Goal: Task Accomplishment & Management: Manage account settings

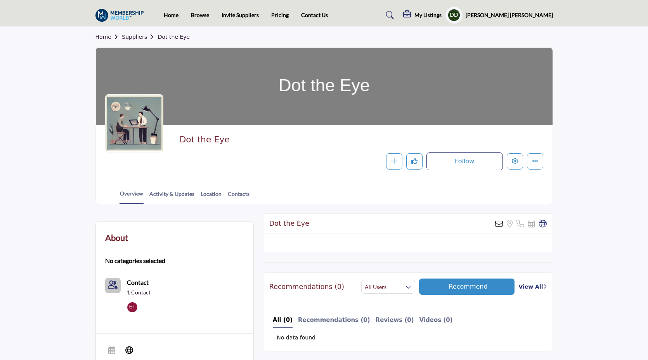
click at [167, 13] on link "Home" at bounding box center [171, 15] width 15 height 7
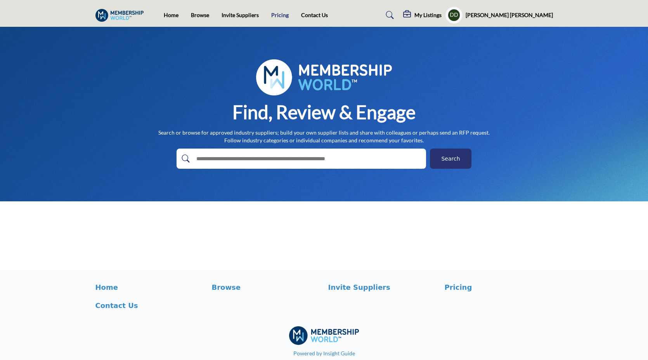
click at [276, 17] on link "Pricing" at bounding box center [279, 15] width 17 height 7
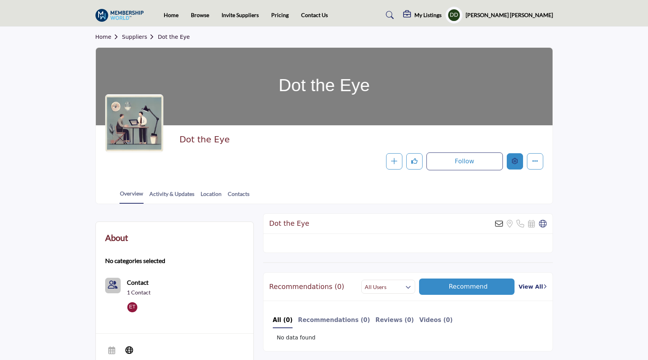
click at [517, 164] on icon "Edit company" at bounding box center [515, 161] width 6 height 6
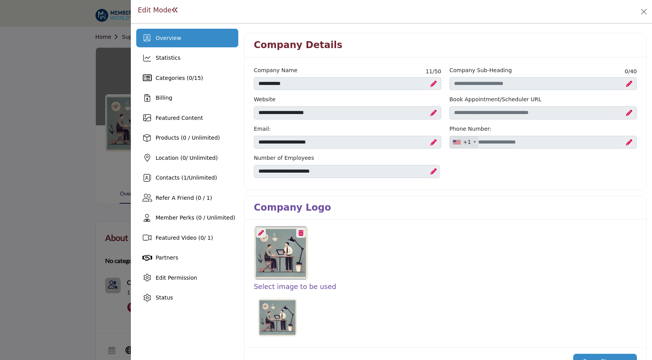
click at [261, 232] on icon at bounding box center [261, 233] width 6 height 6
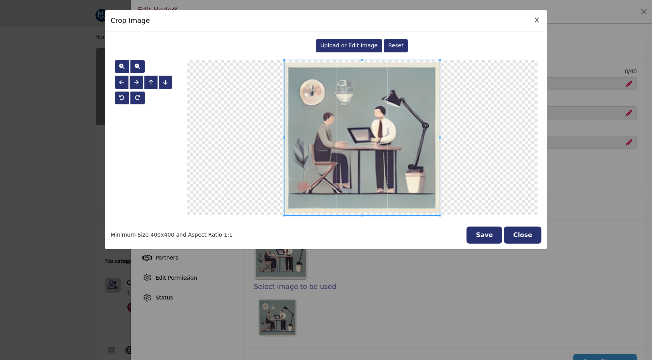
click at [336, 48] on span "Upload or Edit Image" at bounding box center [348, 45] width 57 height 6
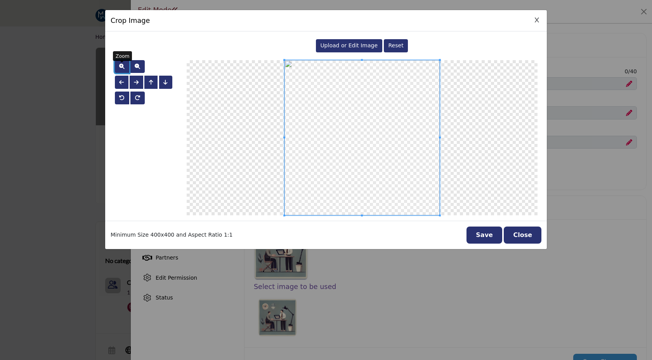
click at [121, 66] on span "button" at bounding box center [121, 66] width 5 height 5
click at [121, 67] on span "button" at bounding box center [121, 66] width 5 height 5
click at [482, 239] on button "Save" at bounding box center [484, 235] width 36 height 17
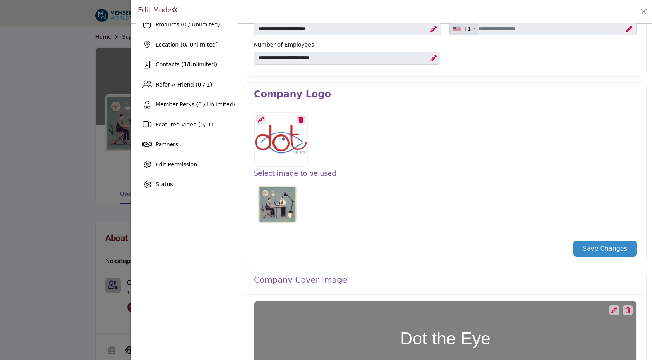
scroll to position [237, 0]
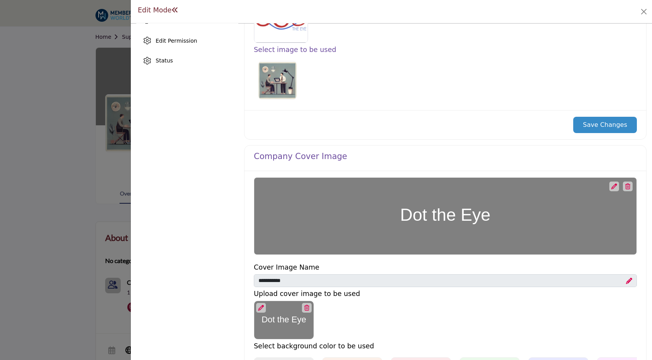
click at [609, 121] on button "Save Changes" at bounding box center [605, 125] width 64 height 16
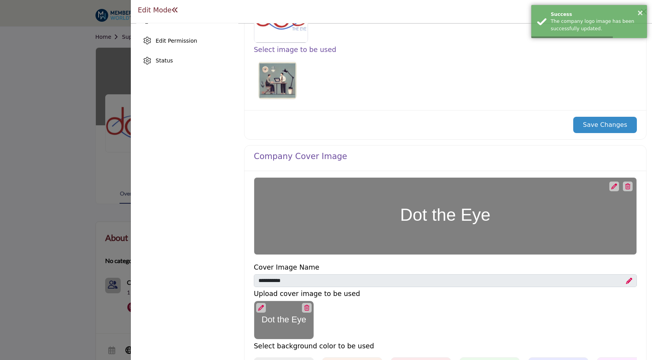
click at [611, 185] on icon at bounding box center [614, 187] width 6 height 6
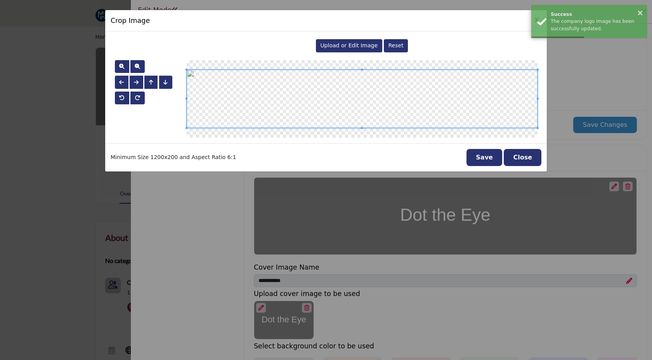
click at [365, 50] on div "Upload or Edit Image" at bounding box center [349, 45] width 66 height 13
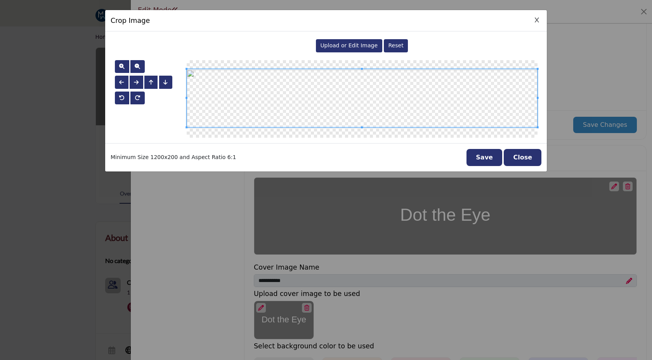
click at [395, 117] on span at bounding box center [362, 98] width 351 height 59
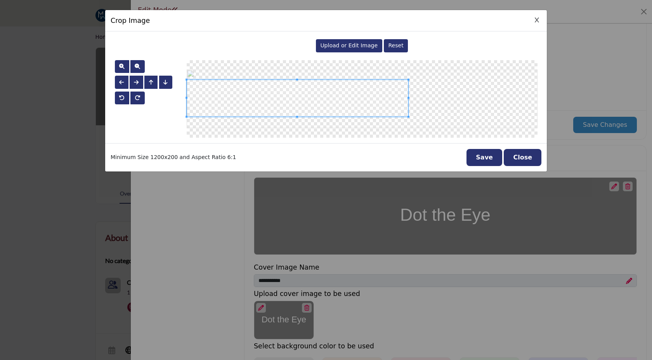
click at [408, 97] on span at bounding box center [408, 98] width 2 height 2
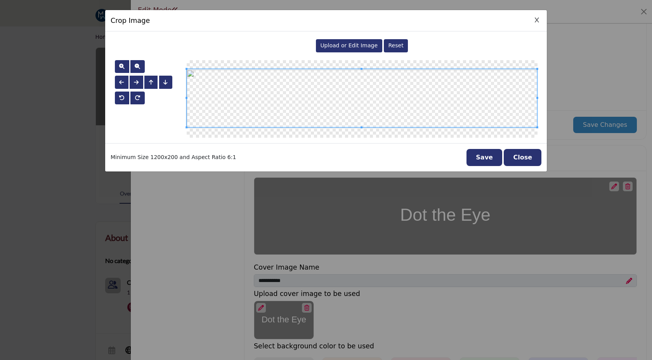
click at [548, 118] on div "Crop Image Upload or Edit Image Reset" at bounding box center [326, 180] width 652 height 360
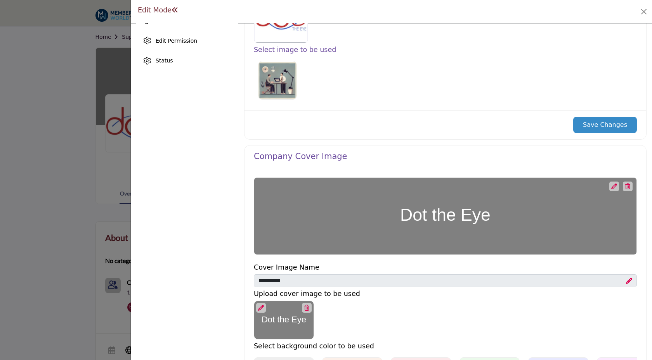
click at [611, 187] on icon at bounding box center [614, 187] width 6 height 6
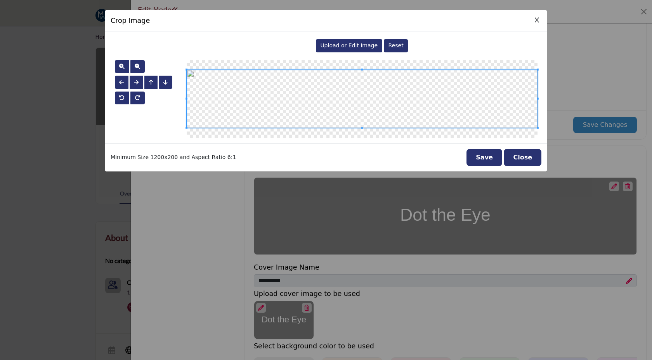
click at [352, 44] on span "Upload or Edit Image" at bounding box center [348, 45] width 57 height 6
click at [134, 68] on button "button" at bounding box center [137, 66] width 14 height 13
click at [120, 66] on span "button" at bounding box center [121, 66] width 5 height 5
click at [481, 159] on button "Save" at bounding box center [484, 157] width 36 height 17
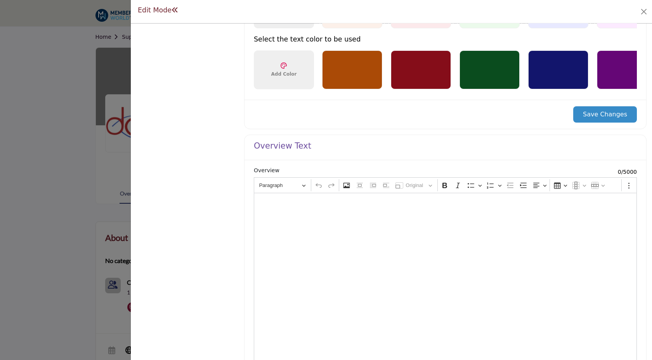
scroll to position [655, 0]
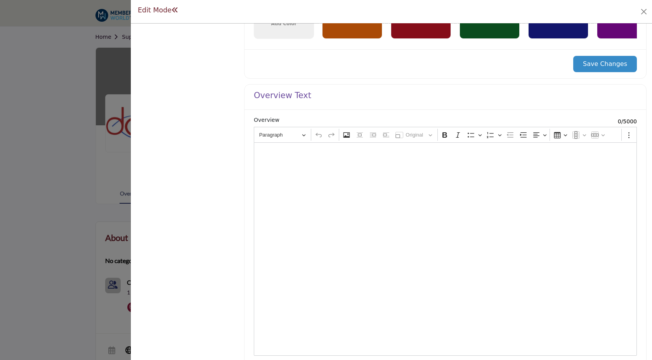
click at [599, 62] on button "Save Changes" at bounding box center [605, 64] width 64 height 16
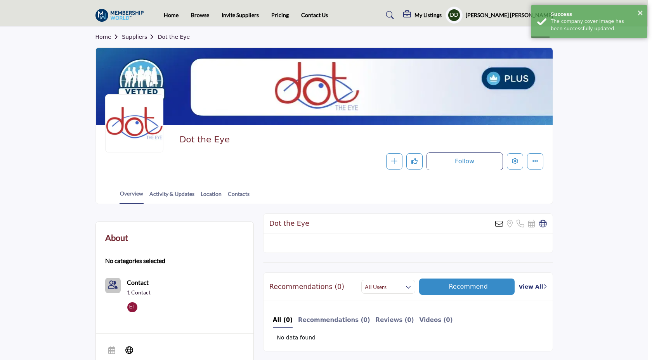
click at [51, 65] on div at bounding box center [326, 180] width 652 height 360
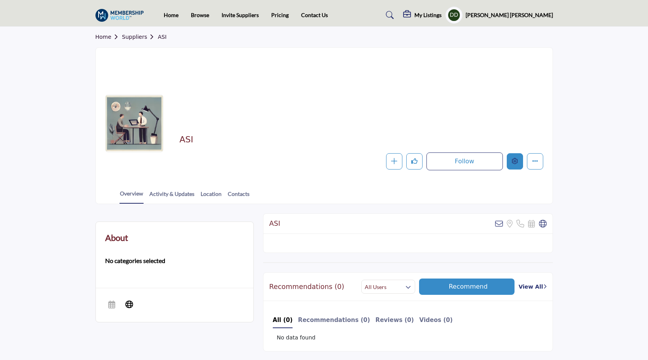
click at [521, 159] on button "Edit company" at bounding box center [515, 161] width 16 height 16
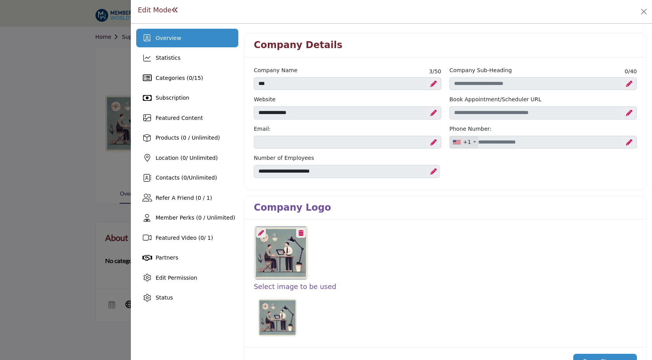
click at [261, 235] on icon at bounding box center [261, 233] width 6 height 6
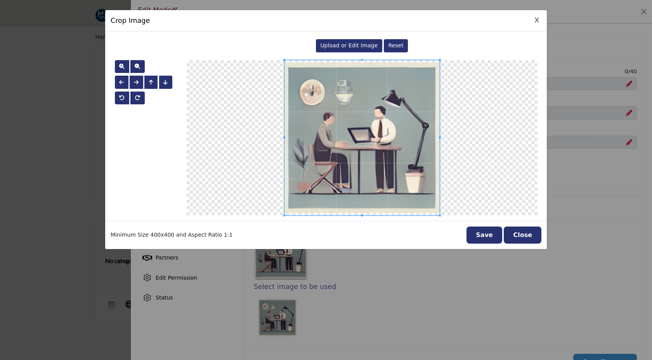
click at [353, 42] on span "Upload or Edit Image" at bounding box center [348, 45] width 57 height 6
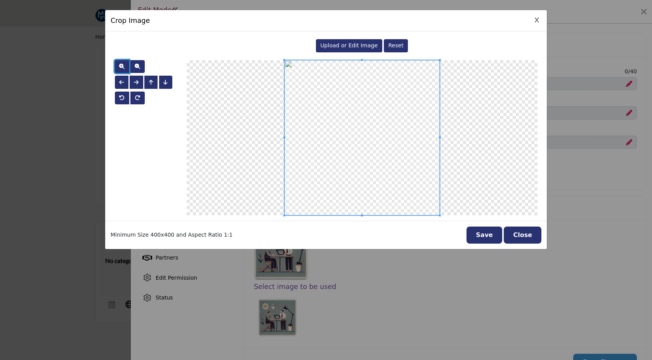
click at [126, 66] on button "button" at bounding box center [122, 66] width 14 height 13
click at [494, 232] on button "Save" at bounding box center [484, 235] width 36 height 17
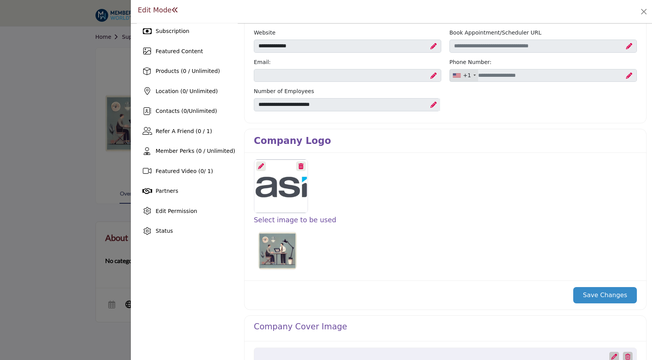
scroll to position [68, 0]
click at [580, 293] on button "Save Changes" at bounding box center [605, 294] width 64 height 16
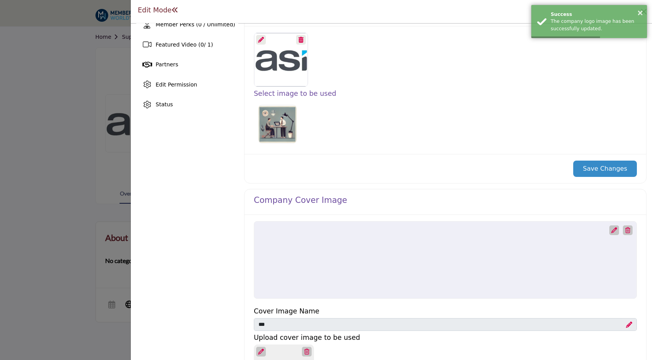
scroll to position [203, 0]
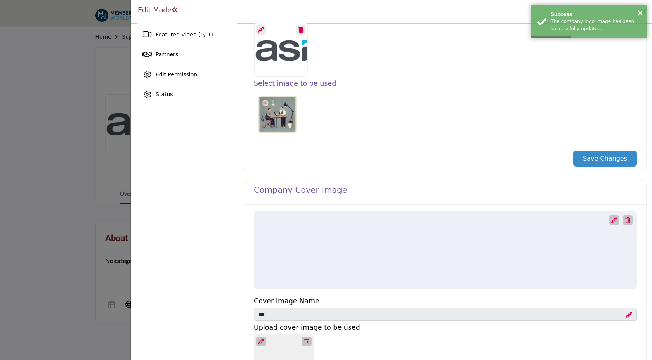
click at [612, 219] on icon at bounding box center [614, 220] width 6 height 6
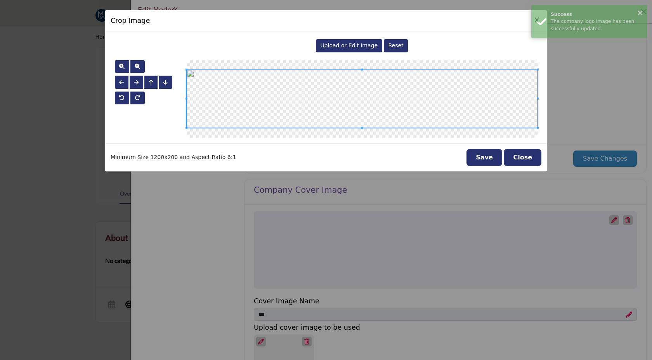
click at [367, 44] on span "Upload or Edit Image" at bounding box center [348, 45] width 57 height 6
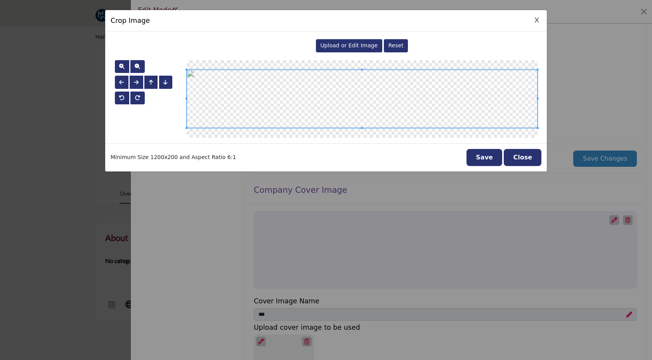
click at [488, 160] on button "Save" at bounding box center [484, 157] width 36 height 17
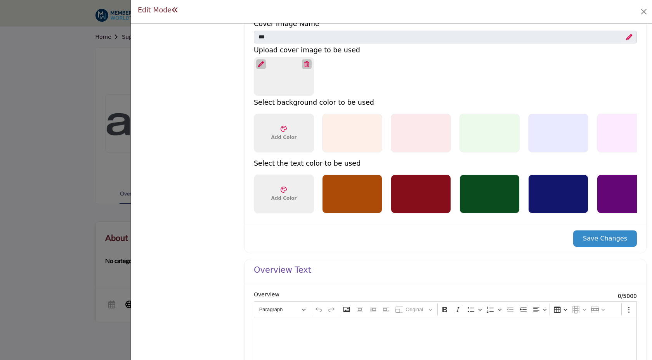
scroll to position [483, 0]
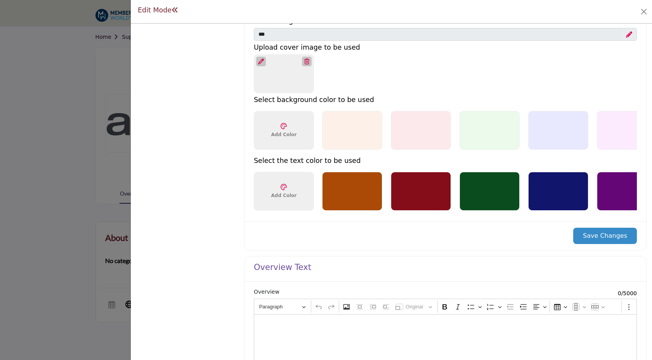
click at [594, 239] on button "Save Changes" at bounding box center [605, 236] width 64 height 16
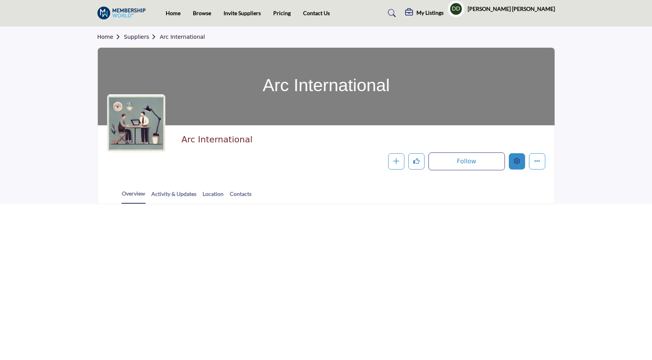
click at [520, 165] on button "Edit company" at bounding box center [517, 161] width 16 height 16
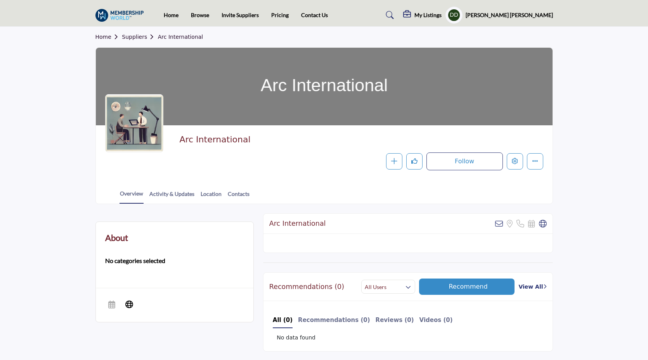
click at [277, 220] on h2 "Arc International" at bounding box center [297, 224] width 57 height 8
click at [509, 165] on button "Edit company" at bounding box center [515, 161] width 16 height 16
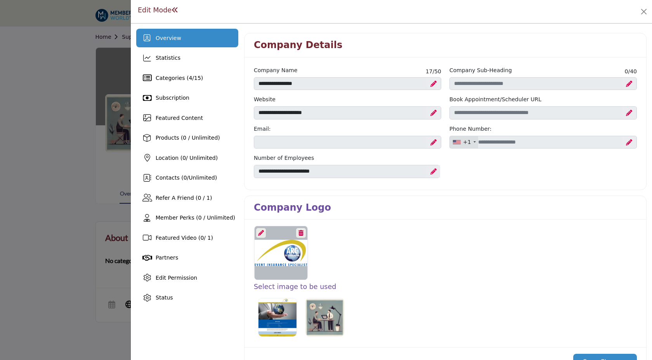
click at [262, 232] on icon at bounding box center [261, 233] width 6 height 6
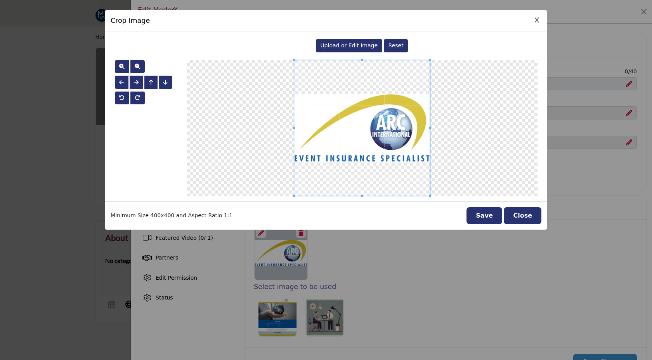
click at [371, 41] on div "Upload or Edit Image" at bounding box center [349, 45] width 66 height 13
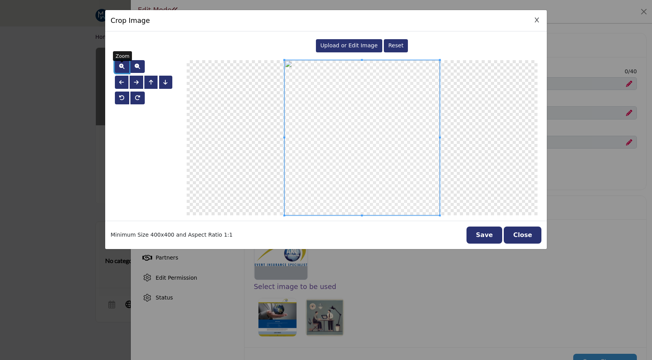
click at [121, 65] on span "button" at bounding box center [121, 66] width 5 height 5
click at [491, 235] on button "Save" at bounding box center [484, 235] width 36 height 17
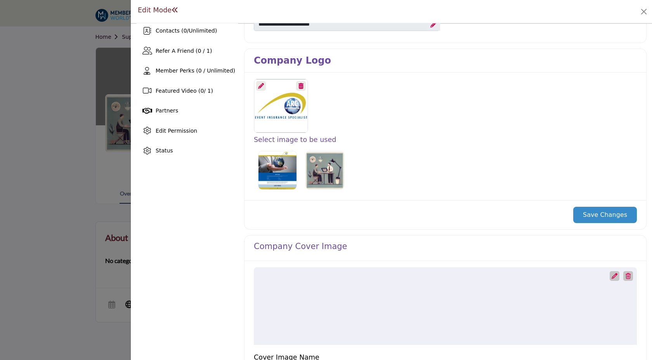
scroll to position [234, 0]
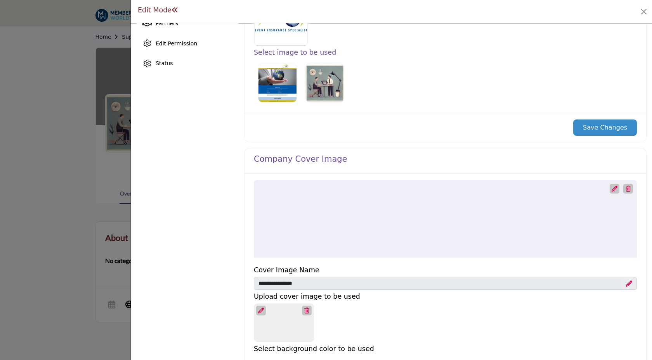
click at [600, 130] on button "Save Changes" at bounding box center [605, 127] width 64 height 16
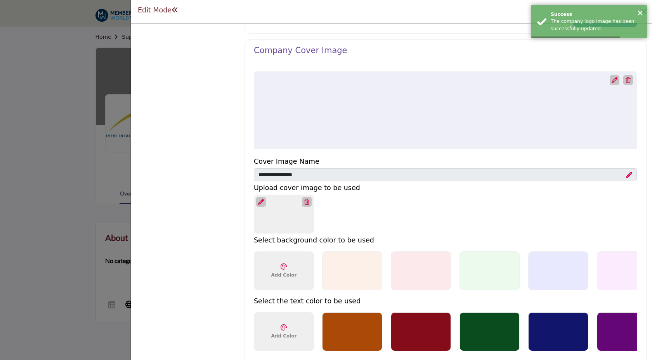
scroll to position [351, 0]
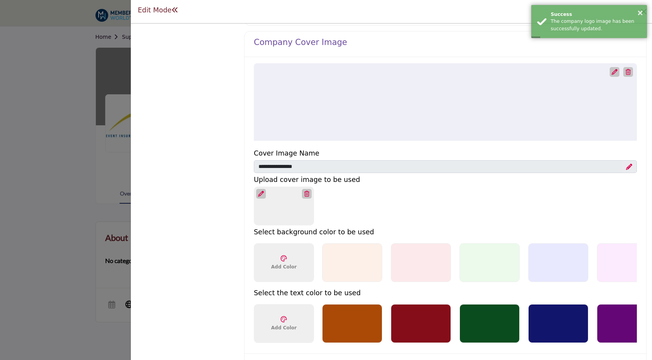
click at [611, 68] on div at bounding box center [615, 72] width 10 height 10
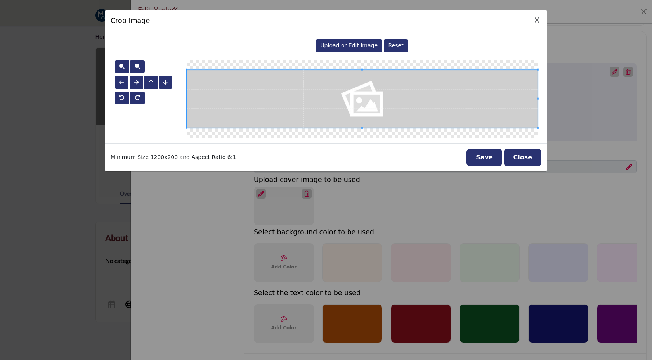
click at [330, 49] on div "Upload or Edit Image" at bounding box center [349, 45] width 66 height 13
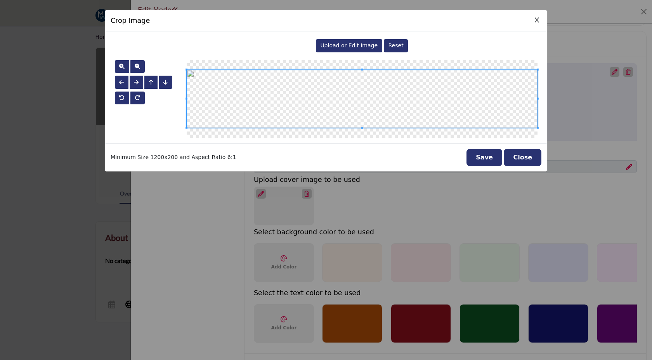
click at [482, 158] on button "Save" at bounding box center [484, 157] width 36 height 17
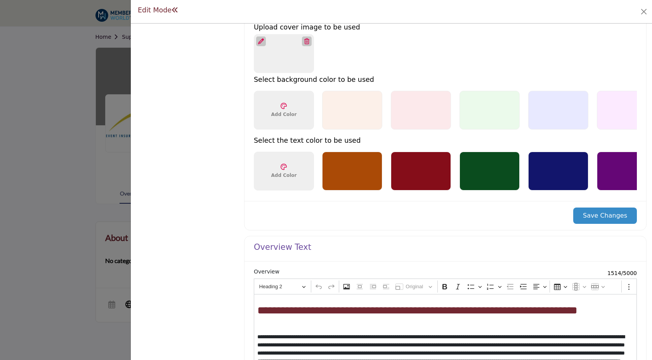
scroll to position [644, 0]
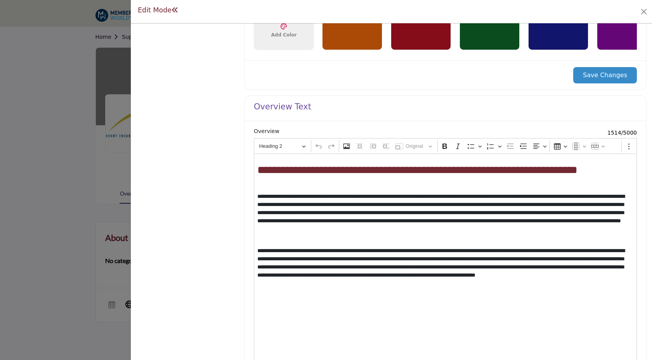
click at [578, 74] on button "Save Changes" at bounding box center [605, 75] width 64 height 16
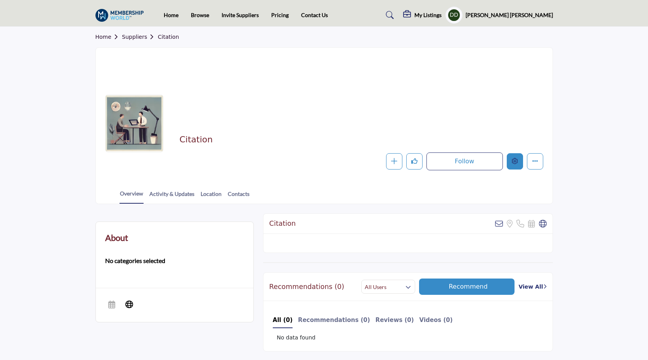
click at [513, 165] on button "Edit company" at bounding box center [515, 161] width 16 height 16
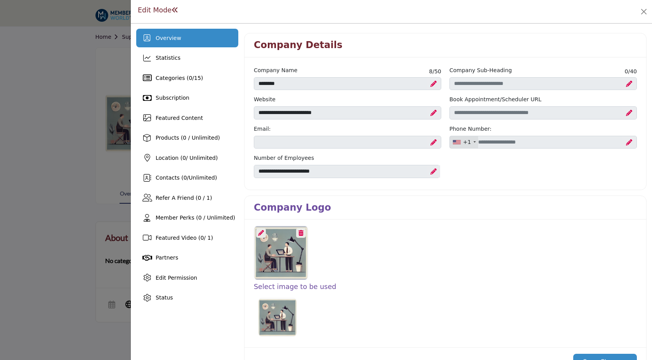
click at [259, 232] on icon at bounding box center [261, 233] width 6 height 6
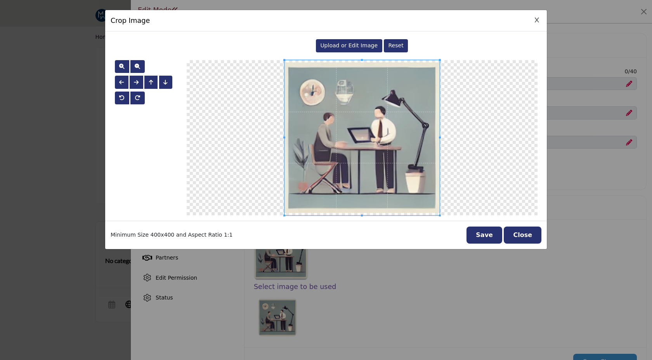
click at [348, 51] on div "Upload or Edit Image" at bounding box center [349, 45] width 66 height 13
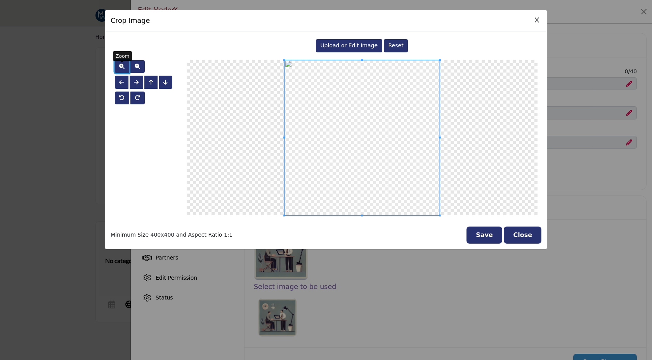
click at [123, 64] on span "button" at bounding box center [121, 66] width 5 height 5
click at [493, 237] on button "Save" at bounding box center [484, 235] width 36 height 17
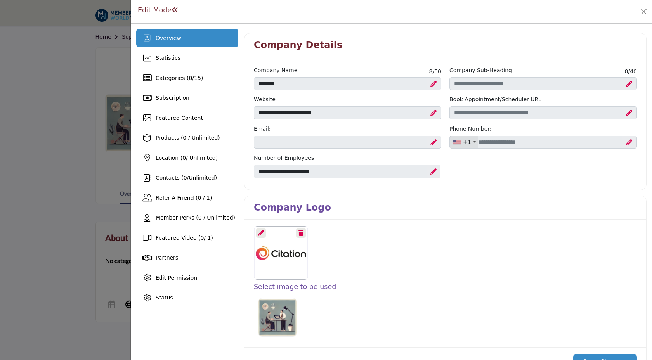
scroll to position [74, 0]
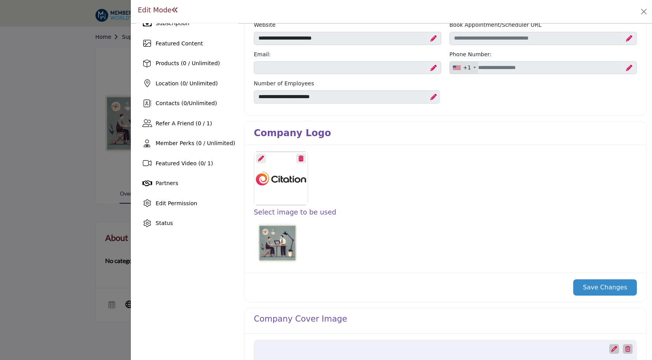
click at [582, 287] on button "Save Changes" at bounding box center [605, 287] width 64 height 16
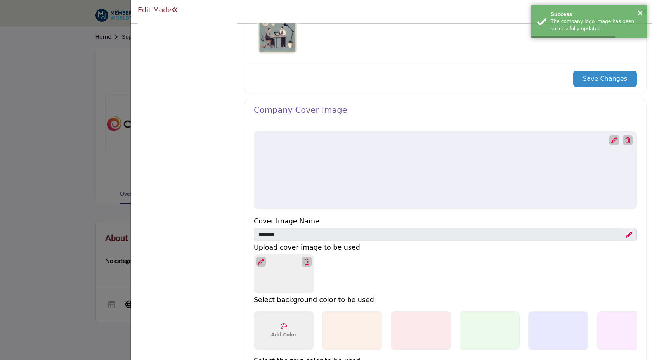
scroll to position [284, 0]
click at [611, 138] on icon at bounding box center [614, 140] width 6 height 6
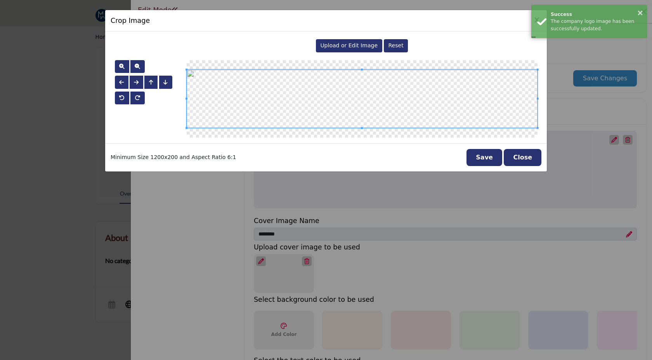
click at [365, 50] on div "Upload or Edit Image" at bounding box center [349, 45] width 66 height 13
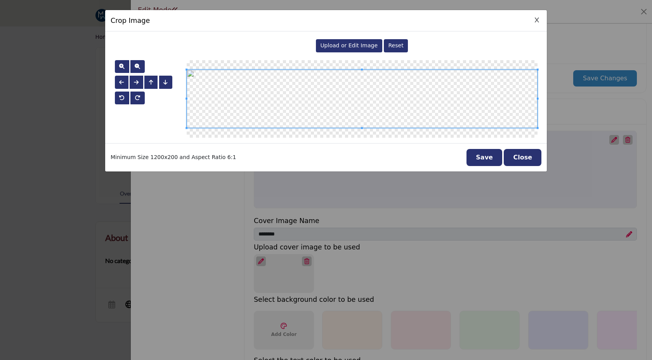
click at [488, 161] on button "Save" at bounding box center [484, 157] width 36 height 17
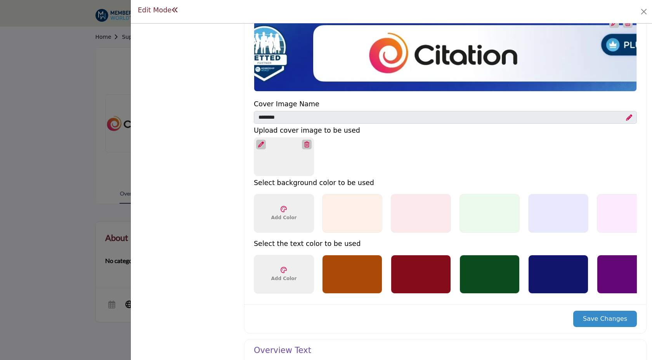
scroll to position [415, 0]
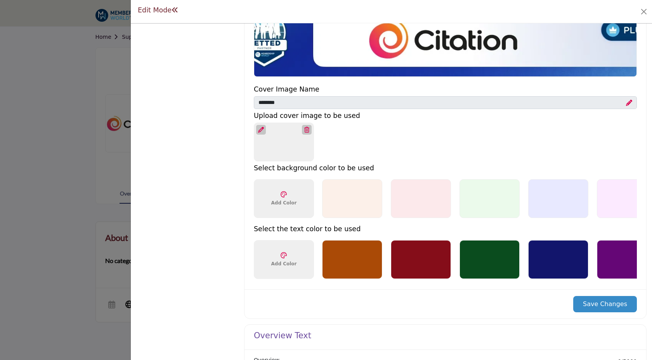
click at [599, 307] on button "Save Changes" at bounding box center [605, 304] width 64 height 16
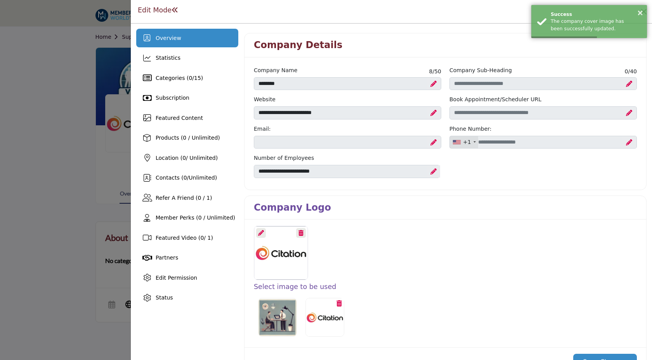
click at [84, 32] on div at bounding box center [326, 180] width 652 height 360
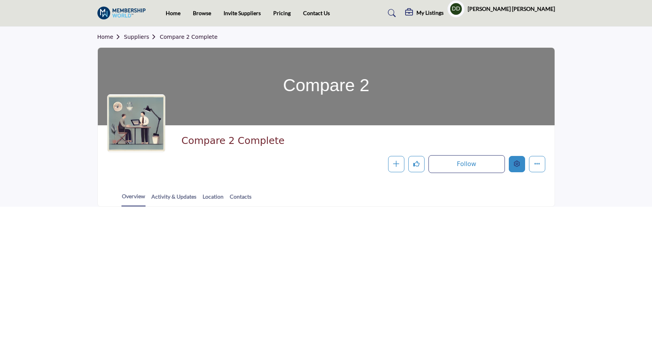
click at [518, 161] on icon "Edit company" at bounding box center [517, 164] width 6 height 6
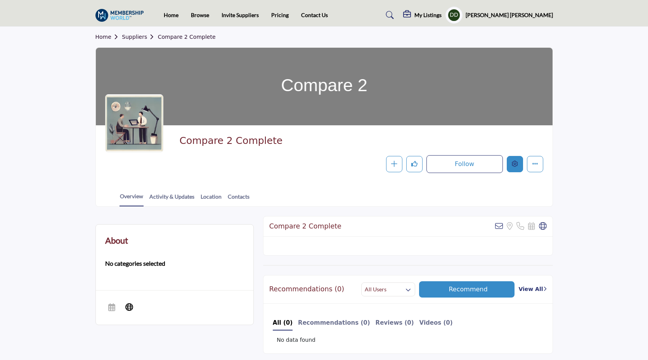
click at [513, 162] on icon "Edit company" at bounding box center [515, 164] width 6 height 6
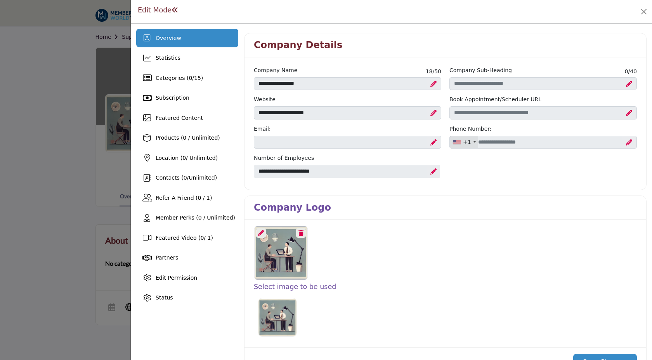
click at [262, 232] on icon at bounding box center [261, 233] width 6 height 6
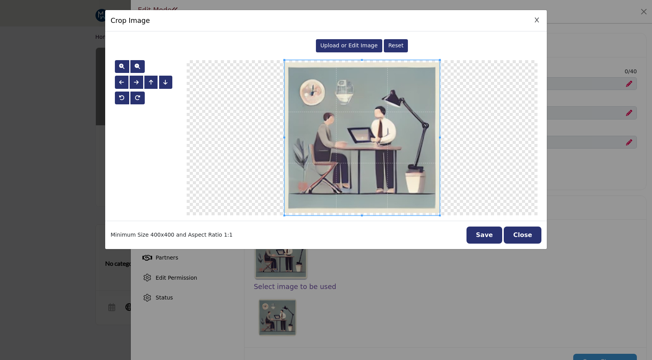
click at [340, 40] on div "Upload or Edit Image" at bounding box center [349, 45] width 66 height 13
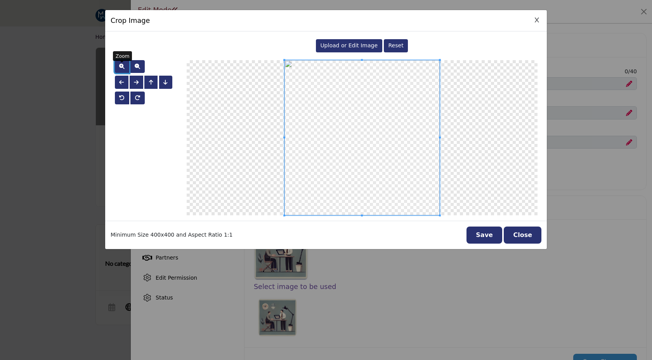
click at [123, 64] on span "button" at bounding box center [121, 66] width 5 height 5
click at [495, 235] on button "Save" at bounding box center [484, 235] width 36 height 17
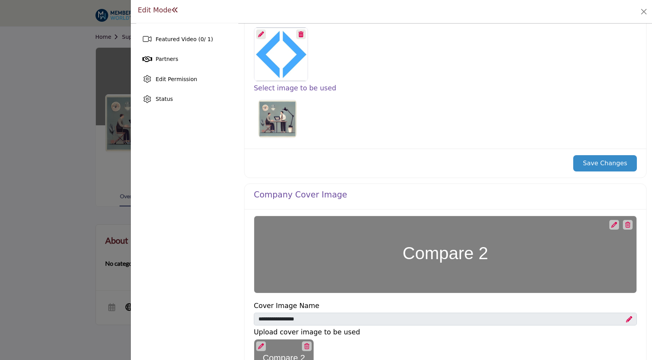
scroll to position [236, 0]
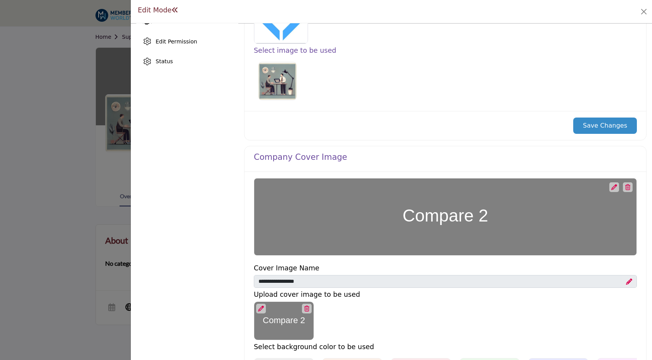
click at [583, 118] on button "Save Changes" at bounding box center [605, 126] width 64 height 16
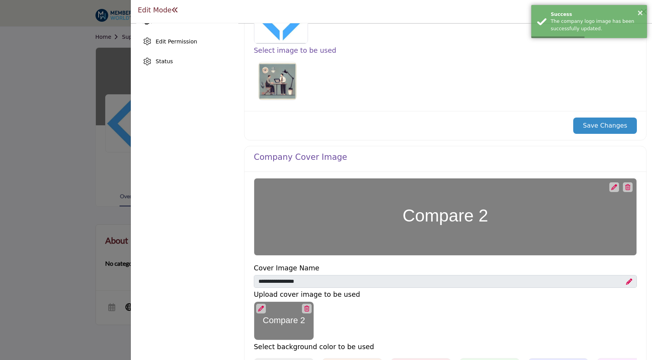
click at [613, 189] on div at bounding box center [614, 187] width 10 height 10
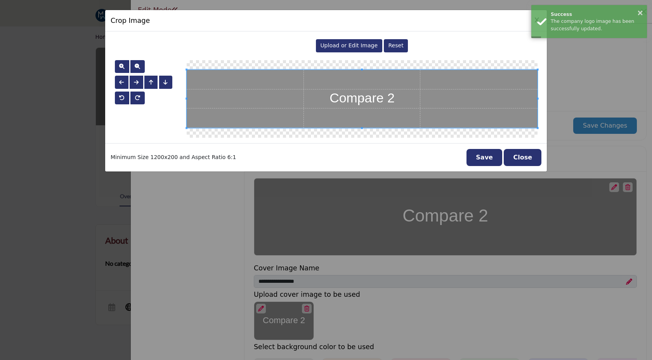
click at [356, 48] on span "Upload or Edit Image" at bounding box center [348, 45] width 57 height 6
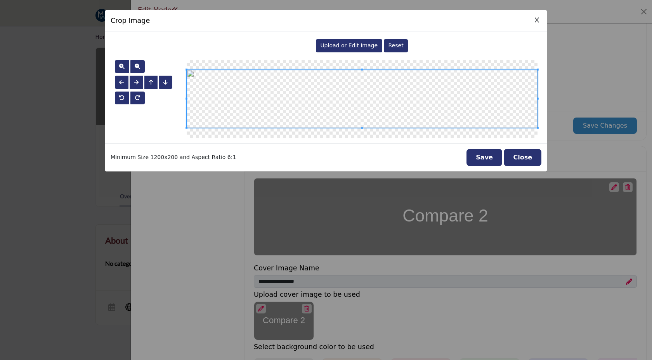
click at [490, 156] on button "Save" at bounding box center [484, 157] width 36 height 17
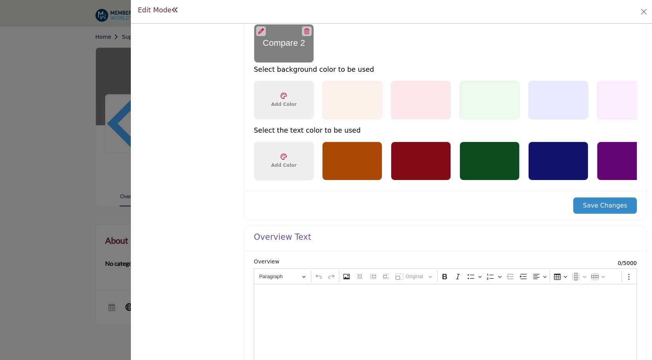
scroll to position [514, 0]
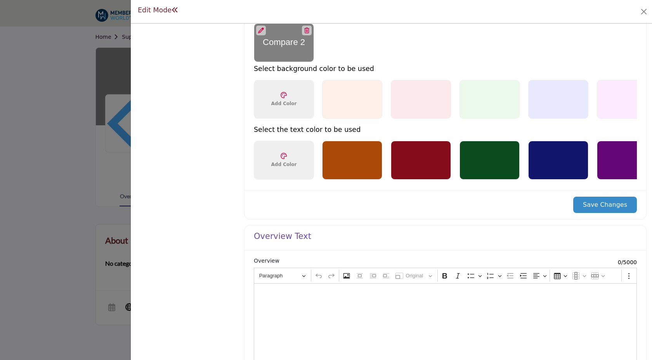
click at [599, 201] on button "Save Changes" at bounding box center [605, 205] width 64 height 16
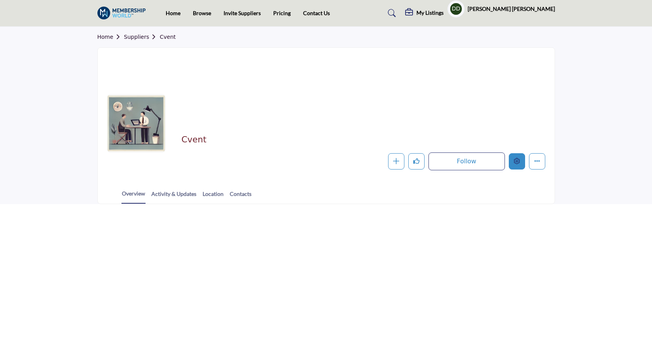
click at [515, 166] on button "Edit company" at bounding box center [517, 161] width 16 height 16
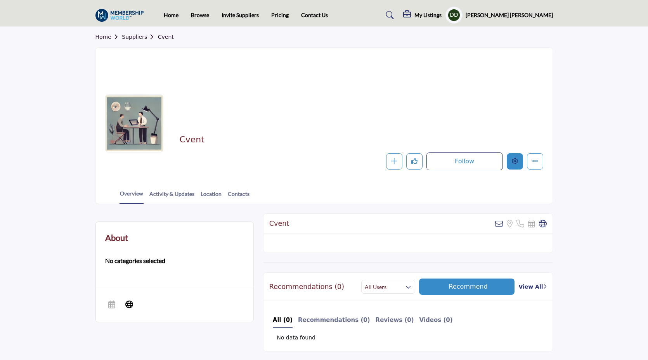
click at [515, 163] on icon "Edit company" at bounding box center [515, 161] width 6 height 6
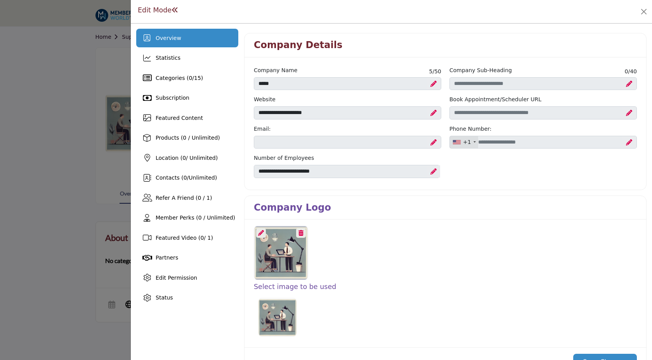
click at [260, 233] on icon at bounding box center [261, 233] width 6 height 6
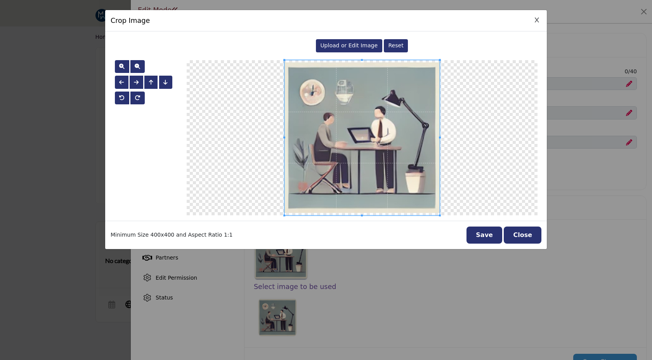
click at [347, 44] on span "Upload or Edit Image" at bounding box center [348, 45] width 57 height 6
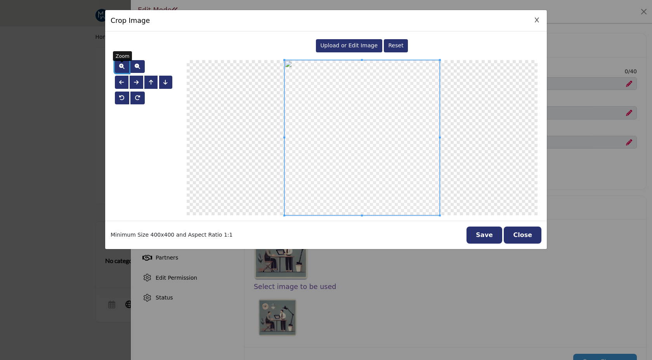
click at [121, 68] on span "button" at bounding box center [121, 66] width 5 height 5
click at [121, 67] on span "button" at bounding box center [121, 66] width 5 height 5
click at [494, 234] on button "Save" at bounding box center [484, 235] width 36 height 17
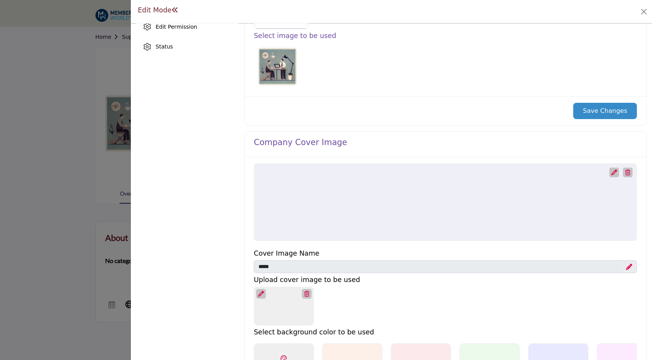
scroll to position [255, 0]
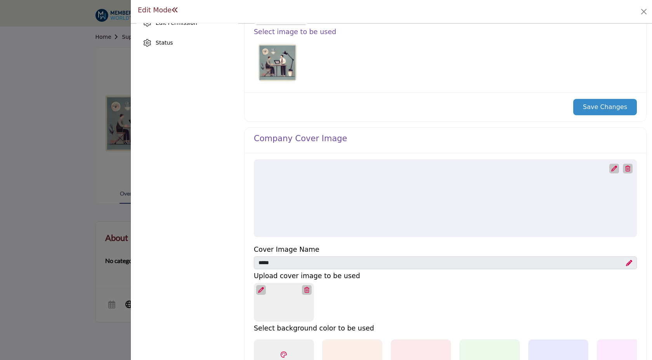
click at [588, 113] on button "Save Changes" at bounding box center [605, 107] width 64 height 16
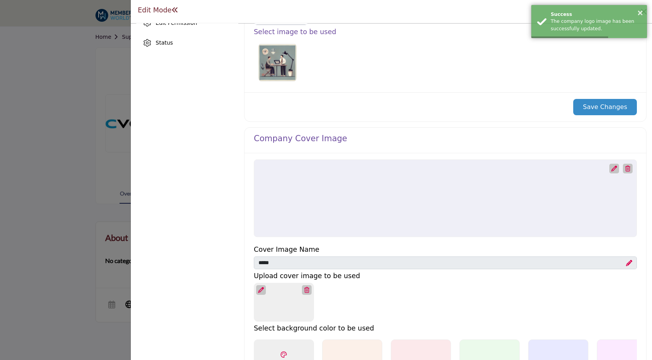
click at [613, 167] on div at bounding box center [614, 169] width 10 height 10
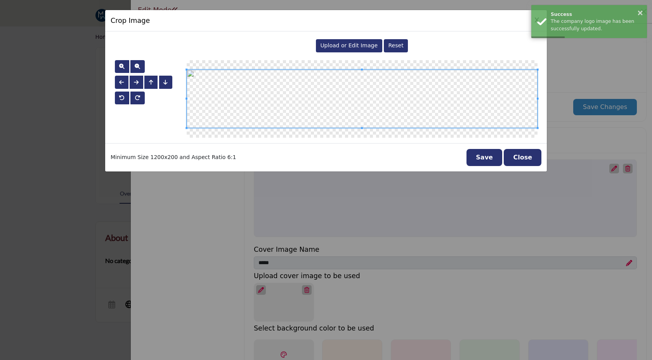
click at [368, 42] on div "Upload or Edit Image" at bounding box center [349, 45] width 66 height 13
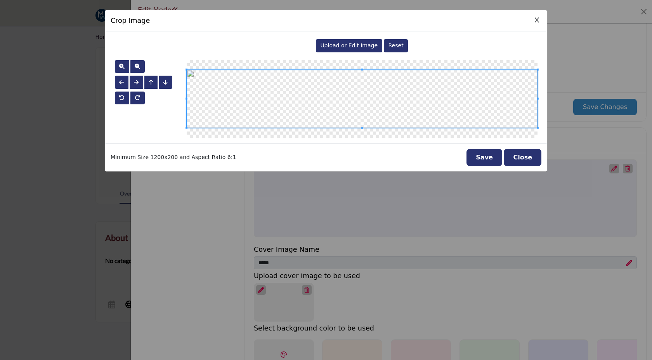
click at [489, 152] on button "Save" at bounding box center [484, 157] width 36 height 17
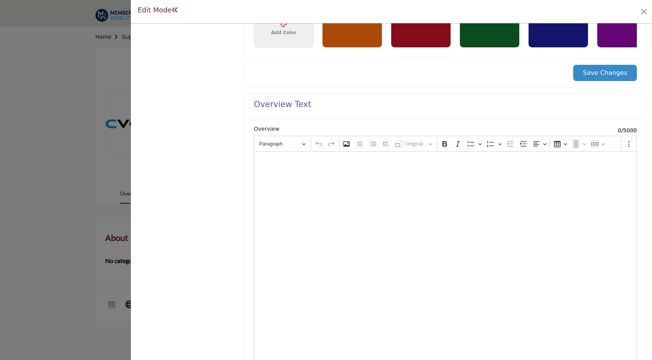
scroll to position [645, 0]
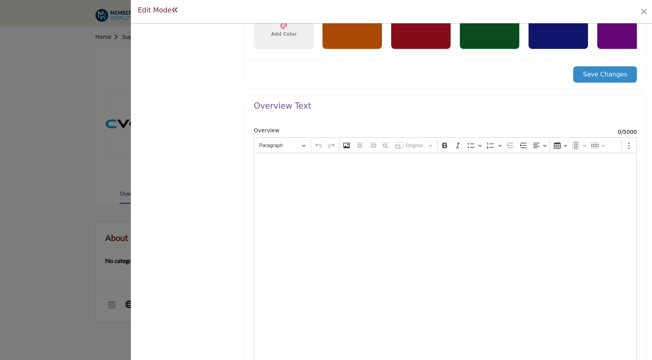
click at [599, 79] on button "Save Changes" at bounding box center [605, 74] width 64 height 16
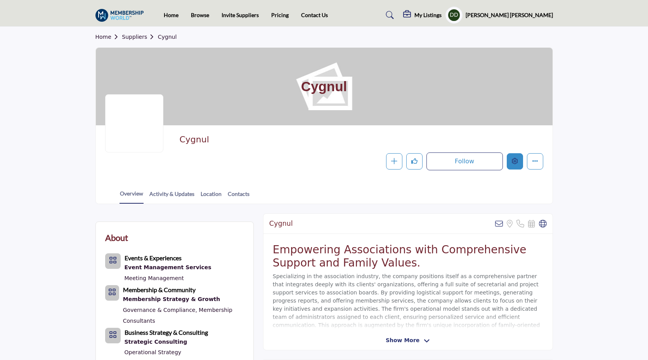
click at [519, 164] on button "Edit company" at bounding box center [515, 161] width 16 height 16
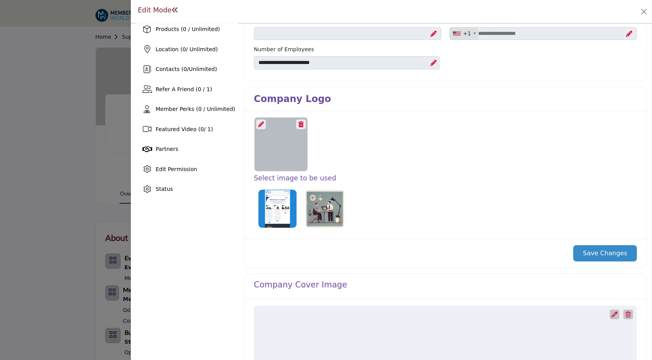
scroll to position [111, 0]
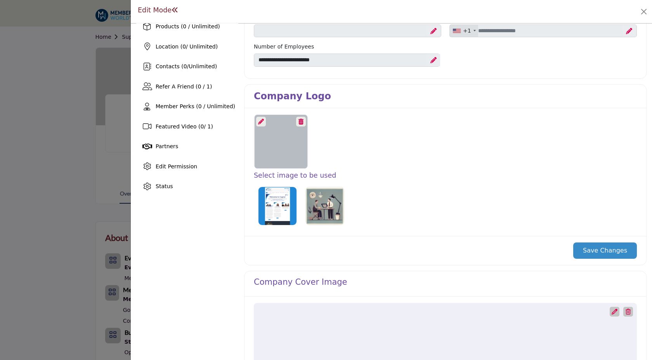
click at [261, 123] on icon at bounding box center [261, 122] width 6 height 6
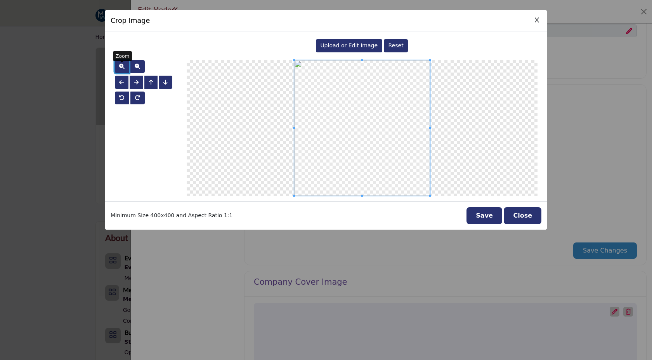
click at [120, 64] on span "button" at bounding box center [121, 66] width 5 height 5
click at [120, 65] on span "button" at bounding box center [121, 66] width 5 height 5
click at [491, 218] on button "Save" at bounding box center [484, 215] width 36 height 17
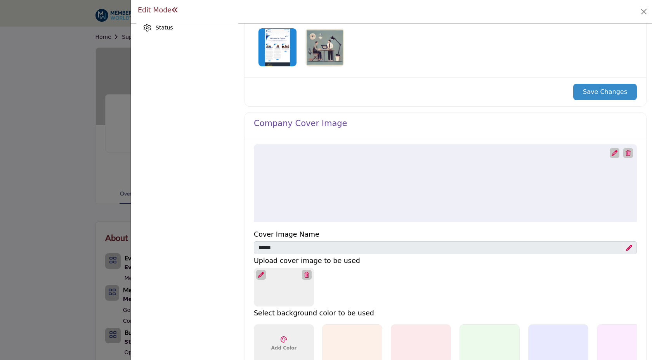
scroll to position [265, 0]
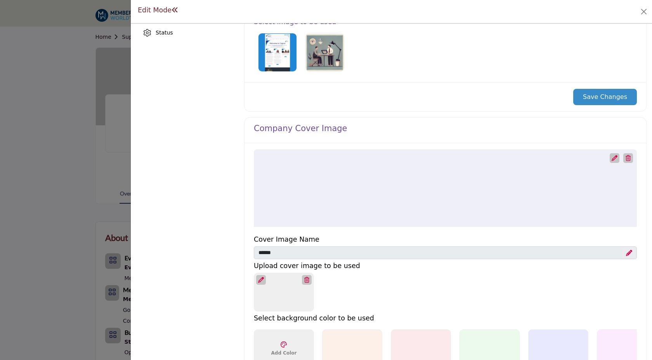
click at [607, 96] on button "Save Changes" at bounding box center [605, 97] width 64 height 16
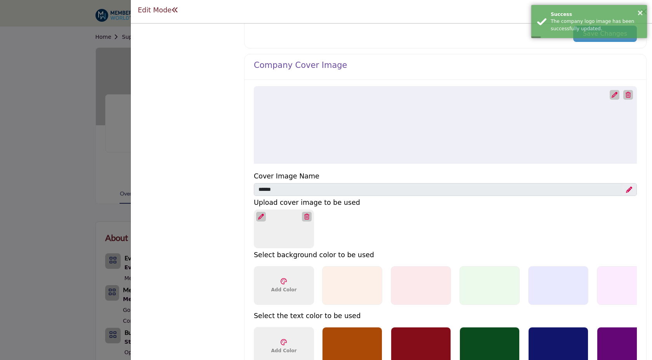
scroll to position [321, 0]
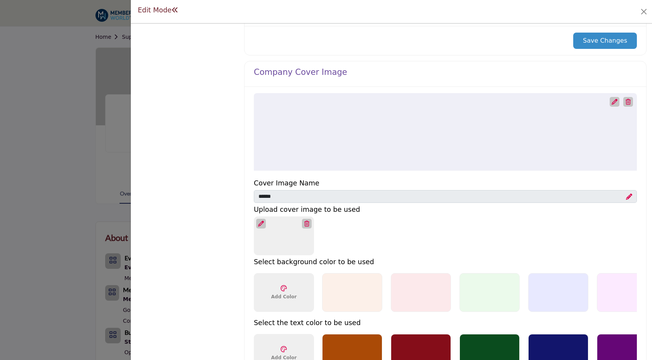
click at [611, 102] on icon at bounding box center [614, 102] width 6 height 6
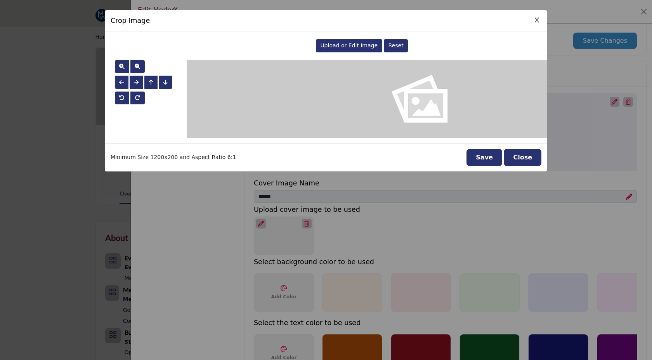
click at [320, 47] on div "Upload or Edit Image" at bounding box center [349, 45] width 66 height 13
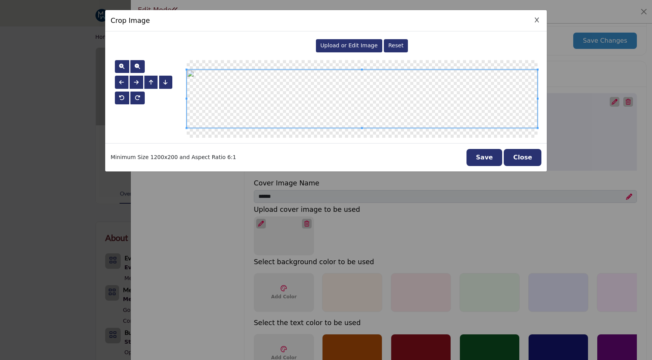
click at [480, 160] on button "Save" at bounding box center [484, 157] width 36 height 17
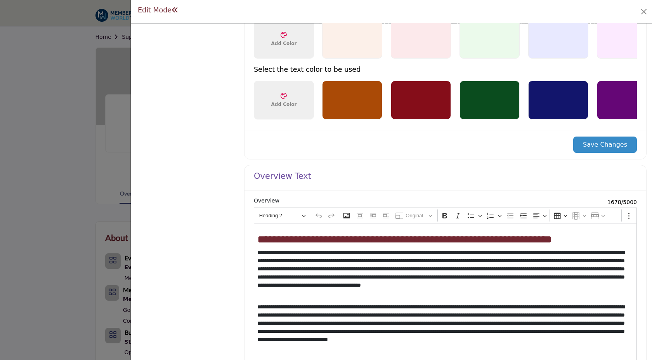
scroll to position [571, 0]
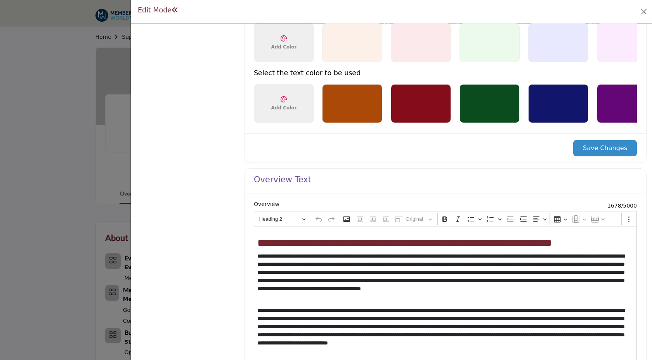
click at [589, 147] on button "Save Changes" at bounding box center [605, 148] width 64 height 16
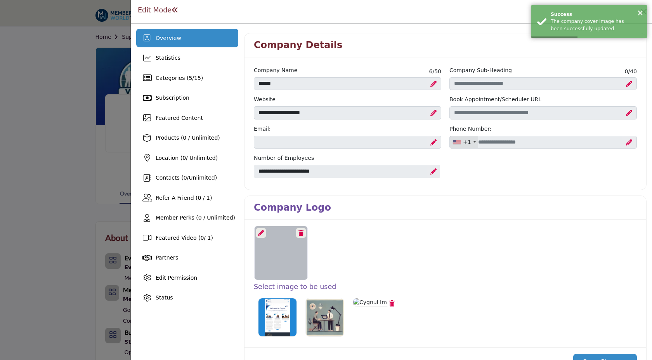
click at [261, 234] on icon at bounding box center [261, 233] width 6 height 6
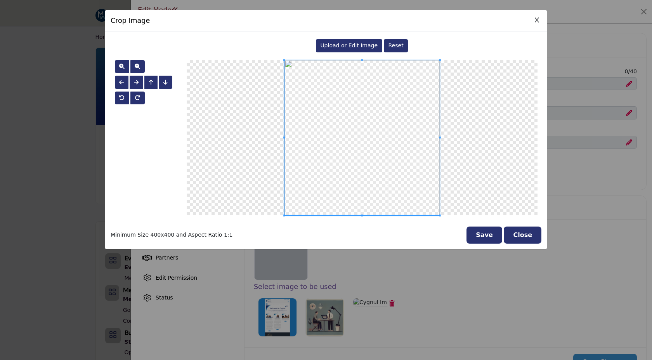
click at [364, 47] on span "Upload or Edit Image" at bounding box center [348, 45] width 57 height 6
click at [122, 63] on span "button" at bounding box center [121, 66] width 5 height 6
click at [134, 67] on button "button" at bounding box center [137, 66] width 14 height 13
click at [485, 236] on button "Save" at bounding box center [484, 235] width 36 height 17
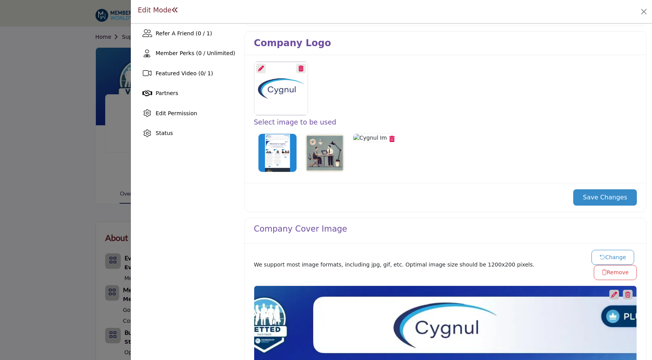
scroll to position [164, 0]
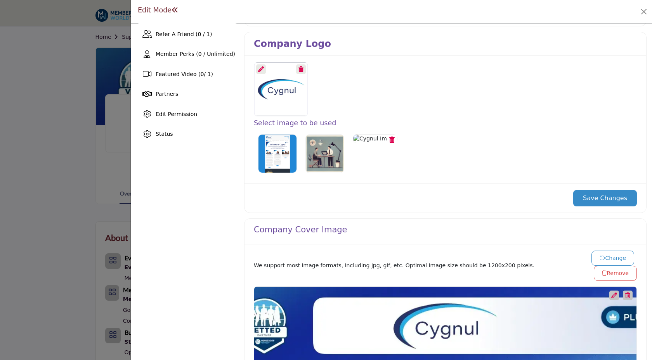
click at [582, 198] on button "Save Changes" at bounding box center [605, 198] width 64 height 16
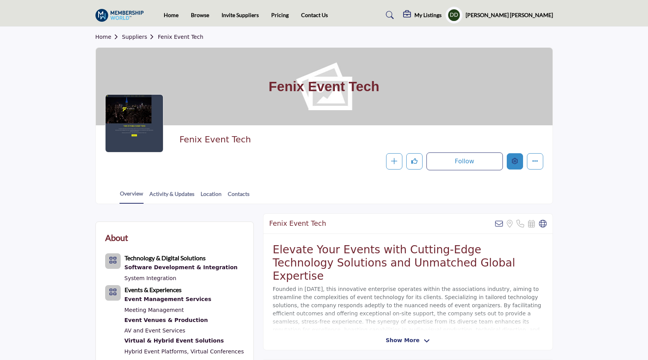
click at [514, 168] on button "Edit company" at bounding box center [515, 161] width 16 height 16
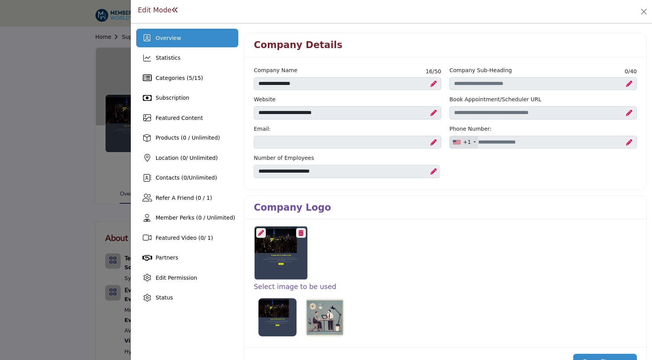
click at [264, 234] on div at bounding box center [261, 233] width 10 height 10
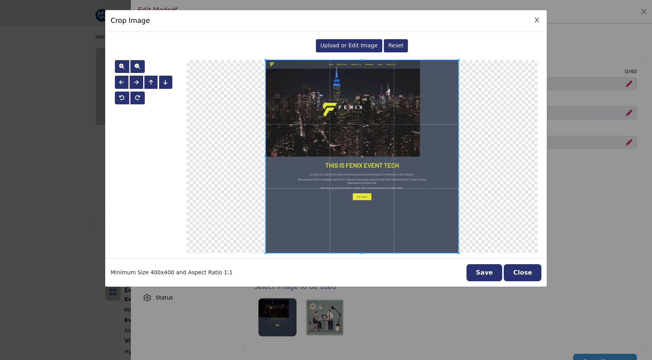
click at [336, 46] on span "Upload or Edit Image" at bounding box center [348, 45] width 57 height 6
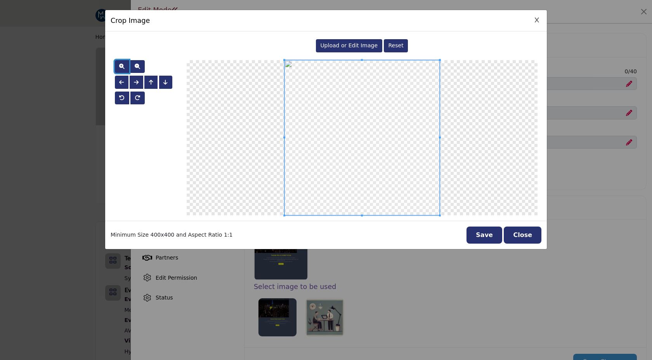
click at [121, 70] on button "button" at bounding box center [122, 66] width 14 height 13
click at [485, 237] on button "Save" at bounding box center [484, 235] width 36 height 17
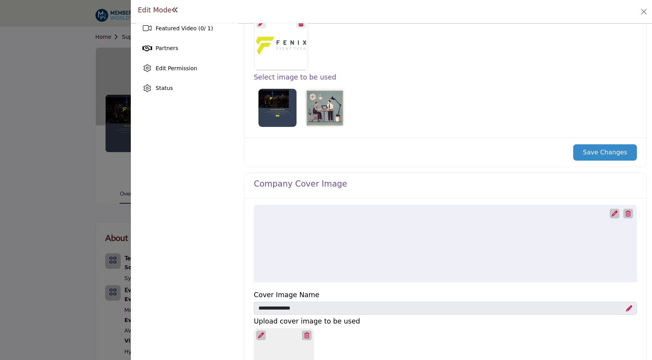
scroll to position [210, 0]
click at [608, 151] on button "Save Changes" at bounding box center [605, 152] width 64 height 16
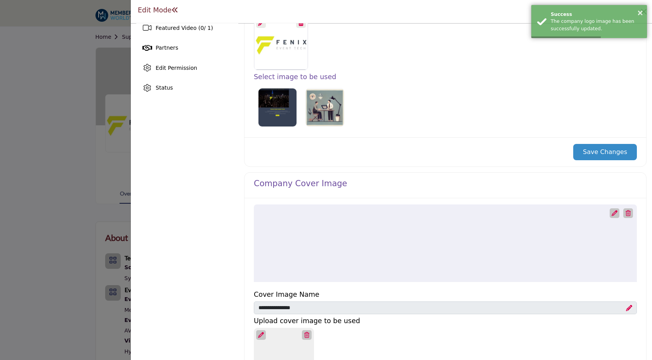
click at [611, 213] on icon at bounding box center [614, 213] width 6 height 6
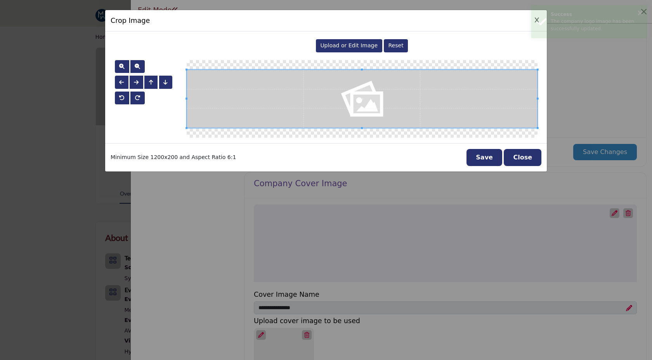
click at [326, 47] on span "Upload or Edit Image" at bounding box center [348, 45] width 57 height 6
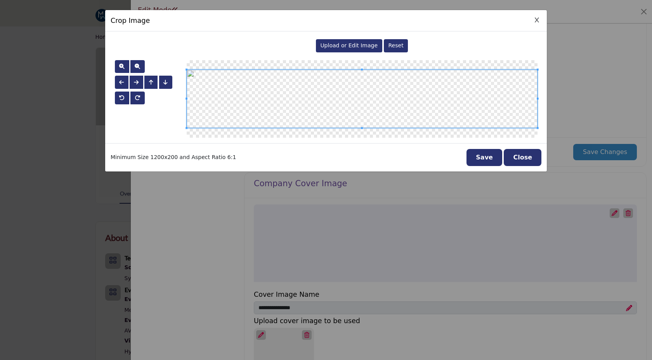
click at [491, 163] on button "Save" at bounding box center [484, 157] width 36 height 17
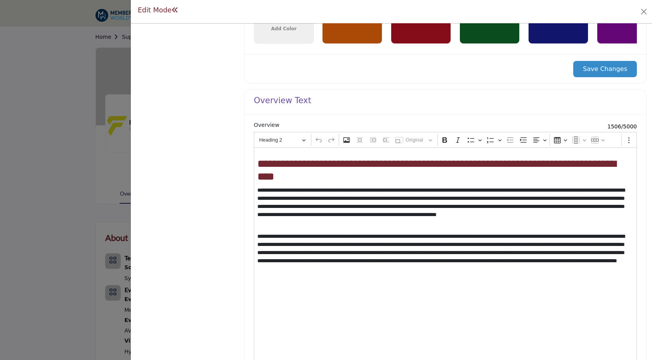
scroll to position [651, 0]
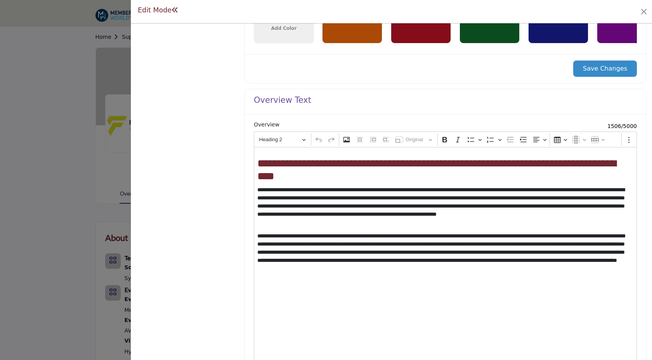
click at [615, 67] on button "Save Changes" at bounding box center [605, 69] width 64 height 16
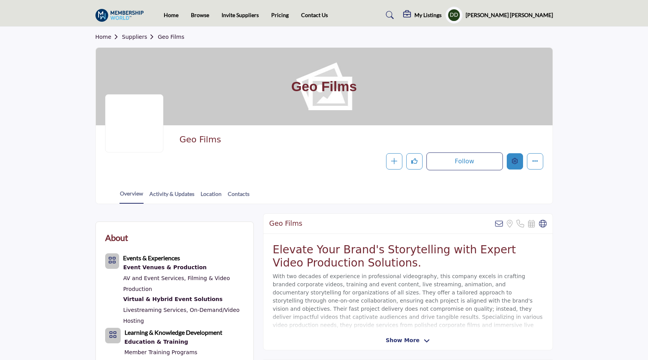
click at [511, 165] on button "Edit company" at bounding box center [515, 161] width 16 height 16
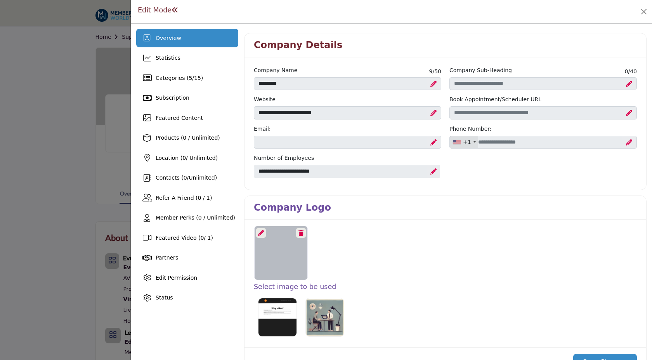
click at [262, 233] on icon at bounding box center [261, 233] width 6 height 6
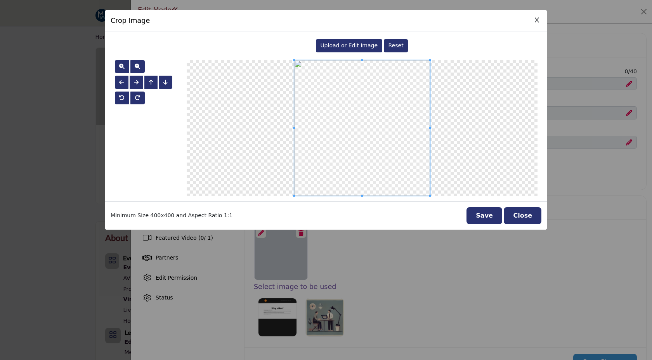
click at [352, 47] on span "Upload or Edit Image" at bounding box center [348, 45] width 57 height 6
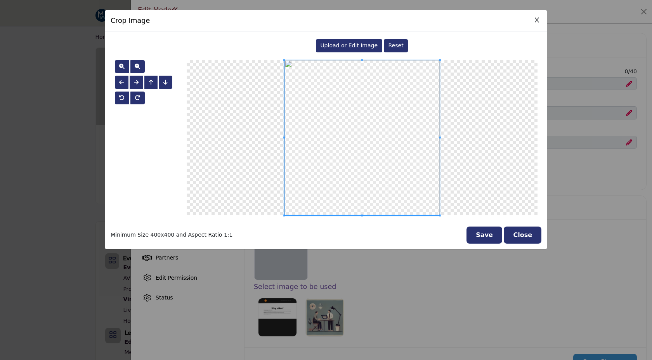
click at [121, 63] on div at bounding box center [122, 62] width 4 height 2
click at [123, 68] on span "button" at bounding box center [121, 66] width 5 height 5
click at [124, 68] on span "button" at bounding box center [121, 66] width 5 height 5
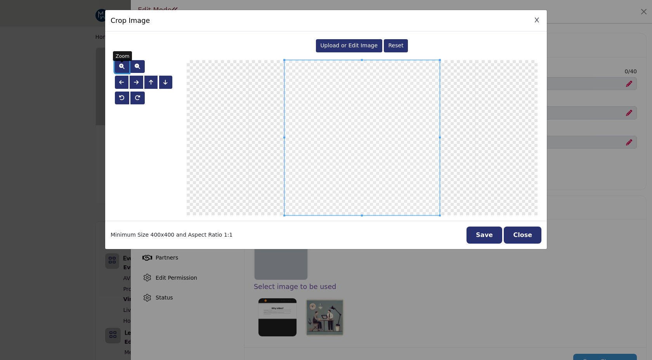
click at [124, 68] on span "button" at bounding box center [121, 66] width 5 height 5
click at [135, 69] on span "button" at bounding box center [137, 66] width 5 height 5
click at [492, 239] on button "Save" at bounding box center [484, 235] width 36 height 17
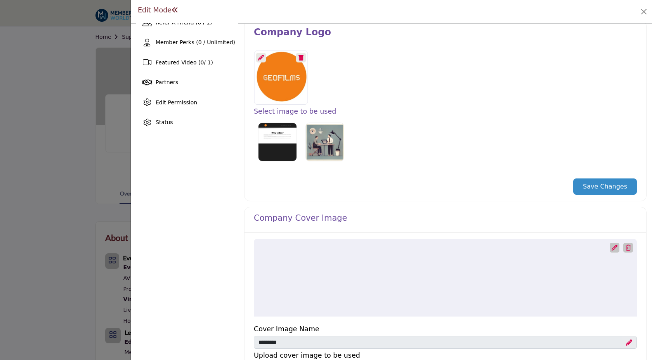
scroll to position [177, 0]
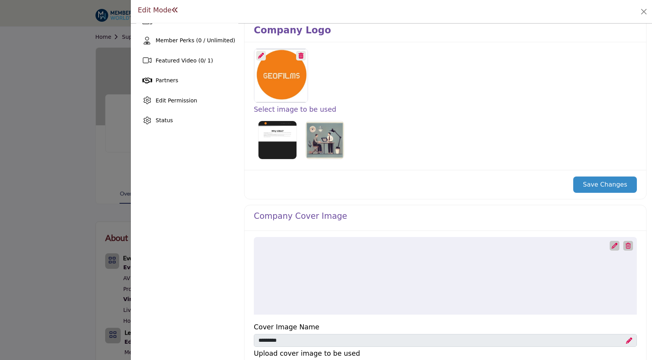
click at [602, 183] on button "Save Changes" at bounding box center [605, 185] width 64 height 16
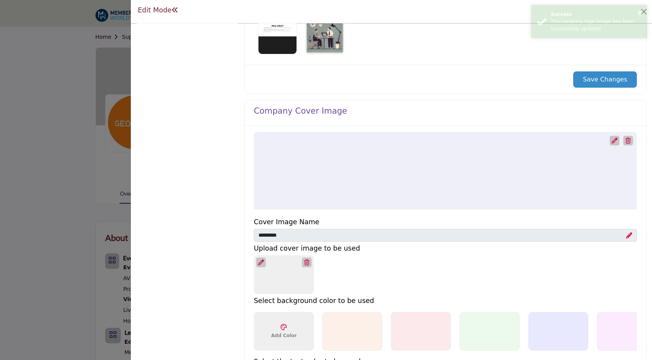
scroll to position [283, 0]
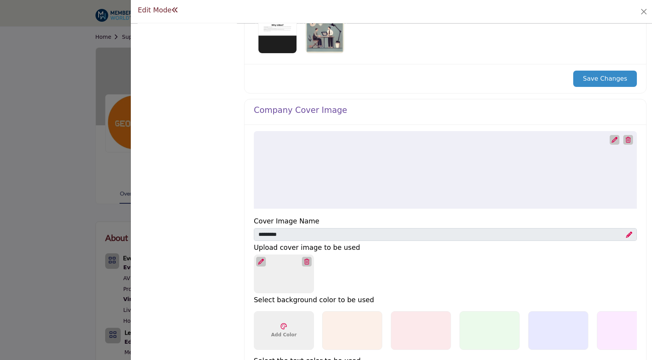
click at [612, 141] on icon at bounding box center [614, 140] width 6 height 6
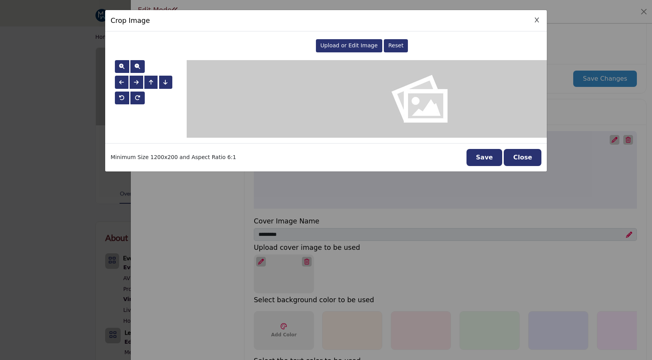
click at [331, 47] on span "Upload or Edit Image" at bounding box center [348, 45] width 57 height 6
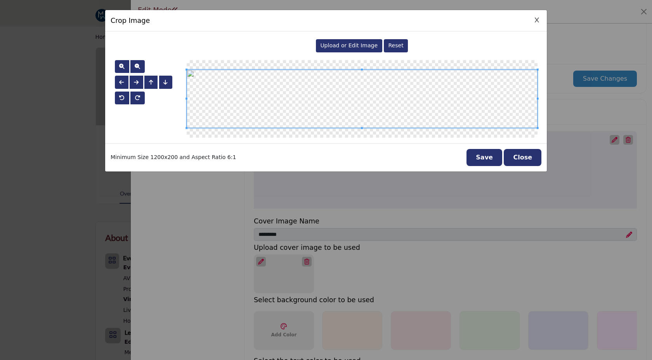
click at [494, 160] on button "Save" at bounding box center [484, 157] width 36 height 17
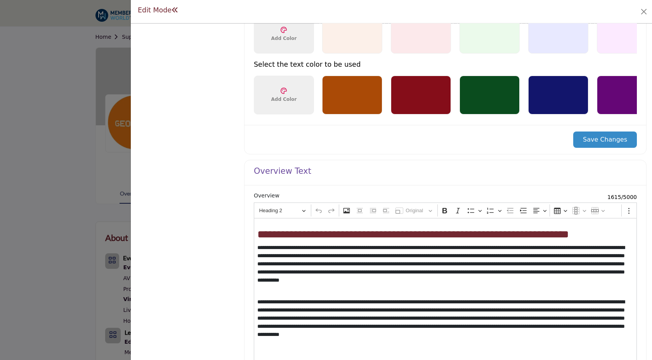
scroll to position [591, 0]
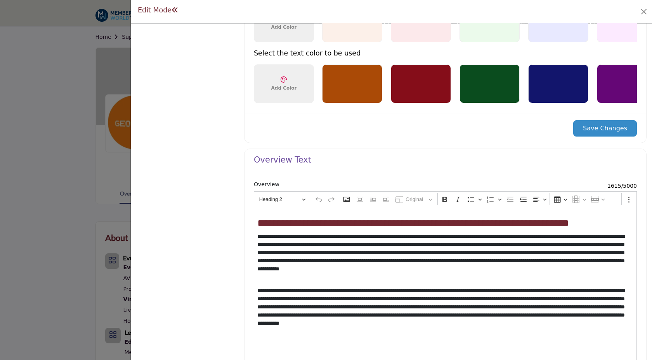
click at [590, 131] on button "Save Changes" at bounding box center [605, 128] width 64 height 16
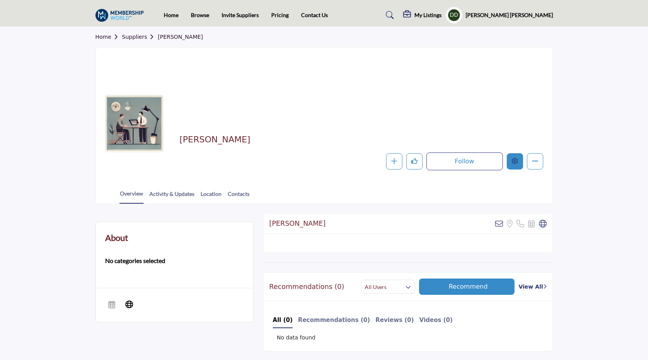
click at [518, 165] on button "Edit company" at bounding box center [515, 161] width 16 height 16
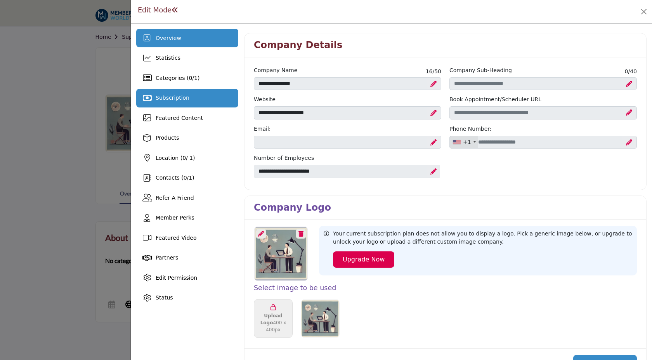
click at [182, 103] on div "Subscription" at bounding box center [187, 98] width 102 height 19
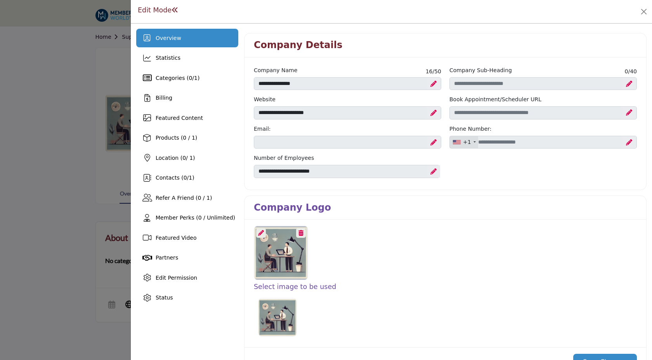
click at [261, 234] on icon at bounding box center [261, 233] width 6 height 6
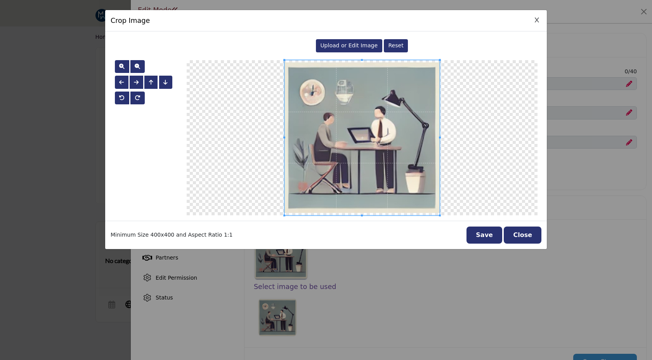
click at [345, 49] on div "Upload or Edit Image" at bounding box center [349, 45] width 66 height 13
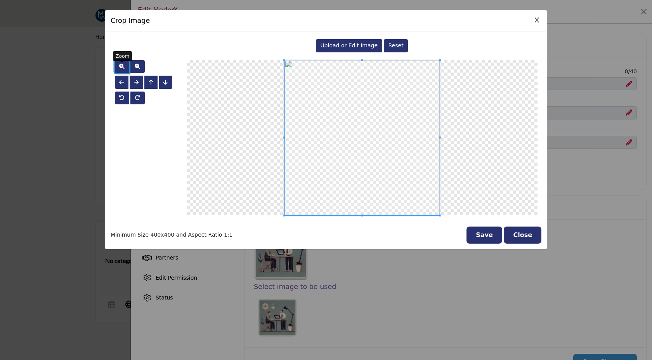
click at [122, 66] on span "button" at bounding box center [121, 66] width 5 height 5
click at [123, 66] on span "button" at bounding box center [121, 66] width 5 height 5
click at [133, 68] on button "button" at bounding box center [137, 66] width 14 height 13
click at [486, 233] on button "Save" at bounding box center [484, 235] width 36 height 17
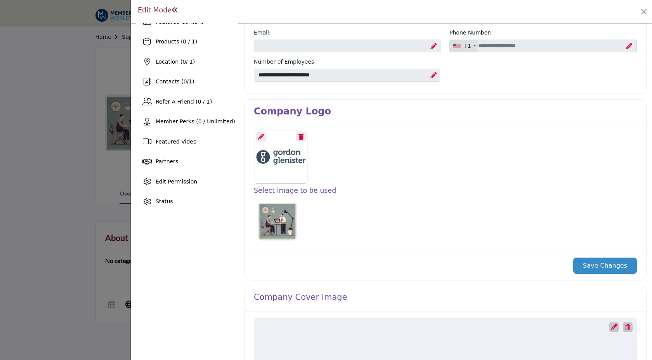
scroll to position [101, 0]
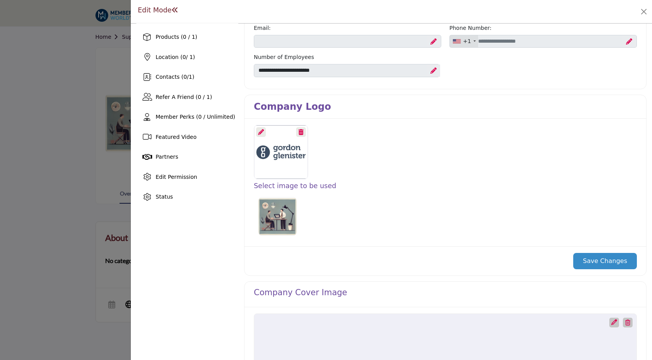
click at [589, 260] on button "Save Changes" at bounding box center [605, 261] width 64 height 16
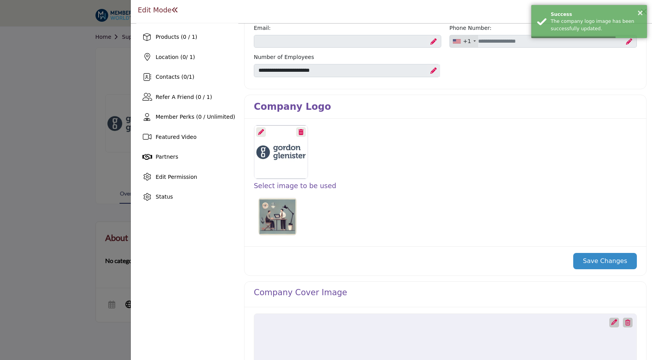
click at [611, 326] on link "Upgrade Custom Cover Text" at bounding box center [614, 323] width 6 height 8
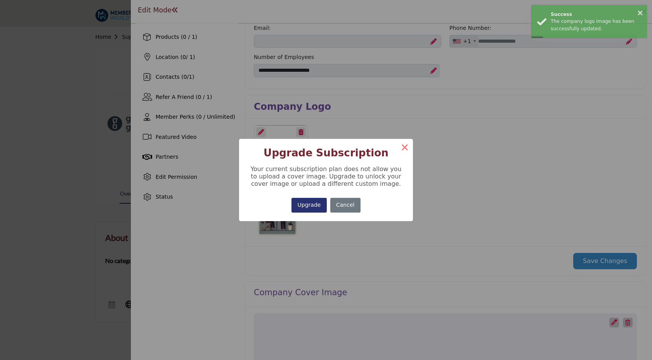
click at [401, 148] on button "×" at bounding box center [405, 147] width 16 height 16
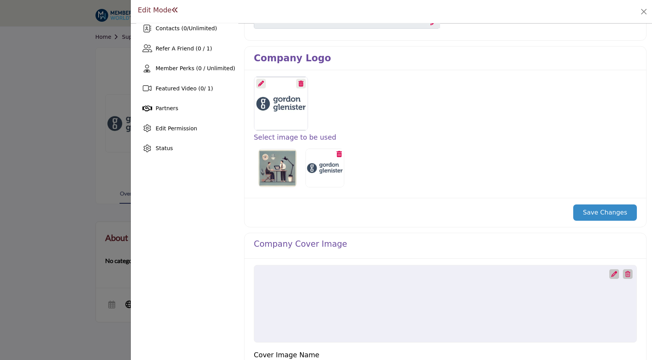
scroll to position [184, 0]
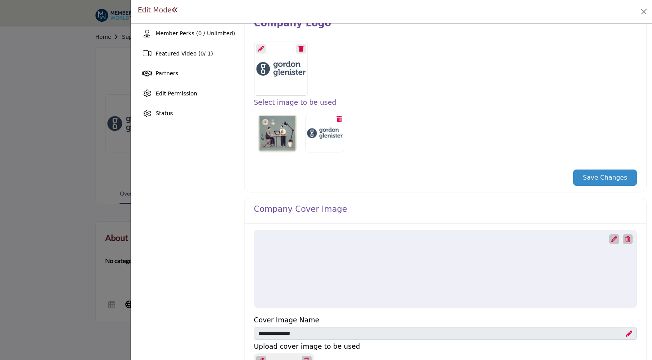
click at [611, 239] on icon at bounding box center [614, 239] width 6 height 6
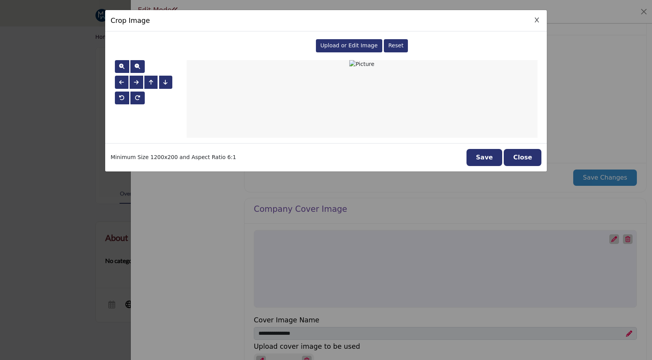
click at [332, 43] on span "Upload or Edit Image" at bounding box center [348, 45] width 57 height 6
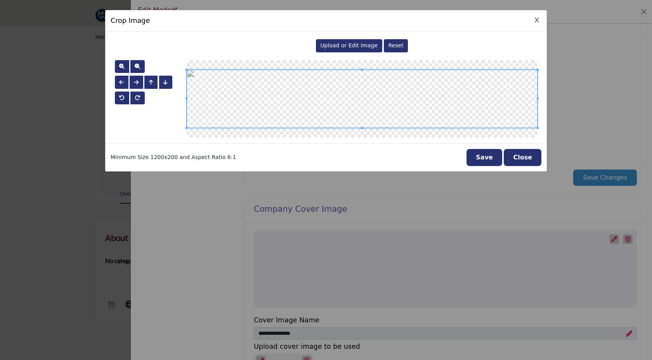
click at [480, 161] on button "Save" at bounding box center [484, 157] width 36 height 17
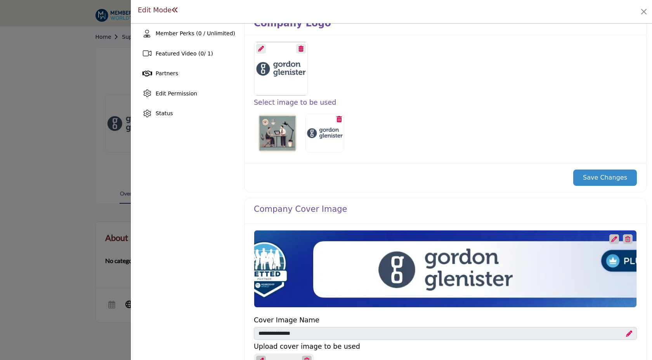
click at [480, 159] on div "Select image to be used" at bounding box center [445, 99] width 402 height 128
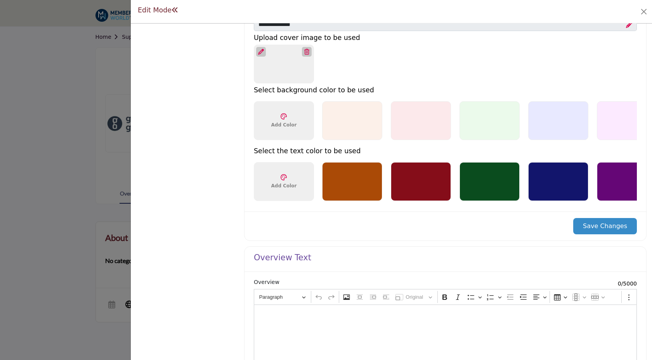
scroll to position [504, 0]
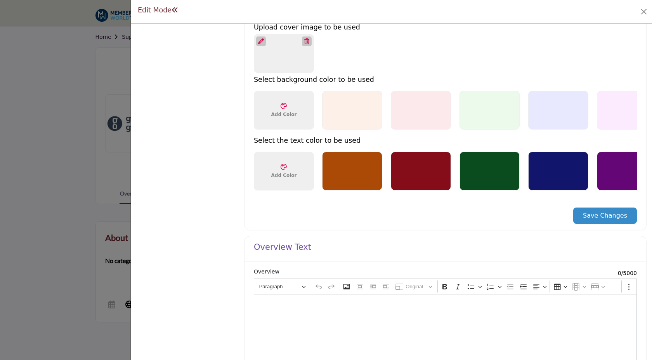
click at [591, 222] on button "Save Changes" at bounding box center [605, 216] width 64 height 16
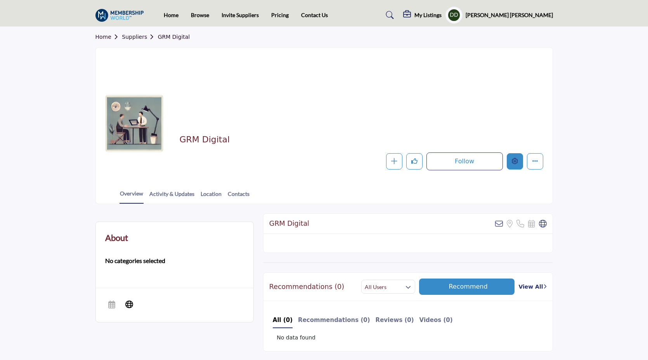
click at [514, 157] on button "Edit company" at bounding box center [515, 161] width 16 height 16
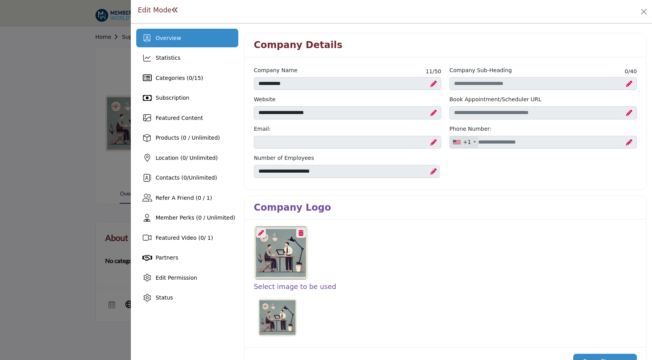
click at [262, 231] on icon at bounding box center [261, 233] width 6 height 6
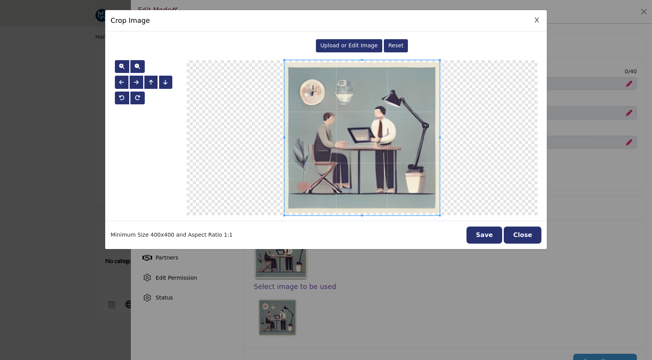
click at [360, 46] on span "Upload or Edit Image" at bounding box center [348, 45] width 57 height 6
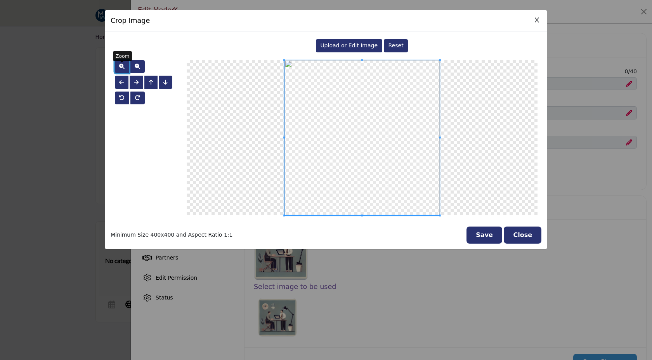
click at [122, 66] on span "button" at bounding box center [121, 66] width 5 height 5
click at [122, 65] on span "button" at bounding box center [121, 66] width 5 height 5
click at [328, 167] on span at bounding box center [359, 137] width 155 height 155
click at [488, 236] on button "Save" at bounding box center [484, 235] width 36 height 17
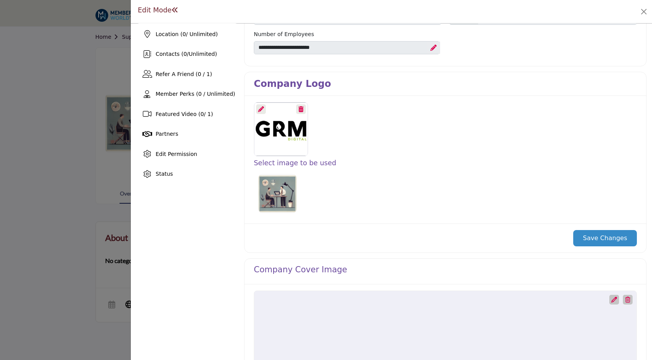
scroll to position [139, 0]
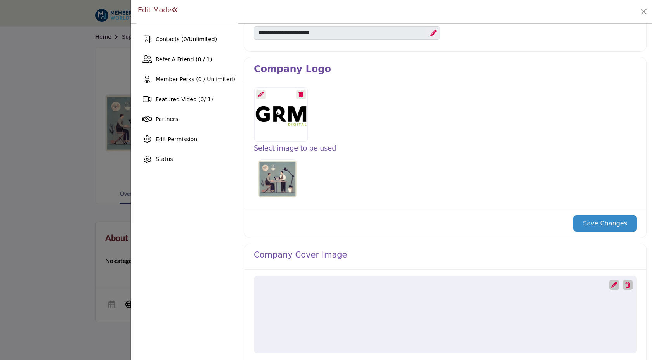
click at [585, 228] on button "Save Changes" at bounding box center [605, 223] width 64 height 16
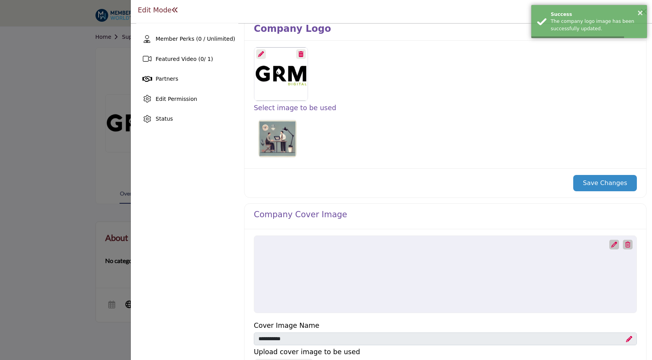
scroll to position [190, 0]
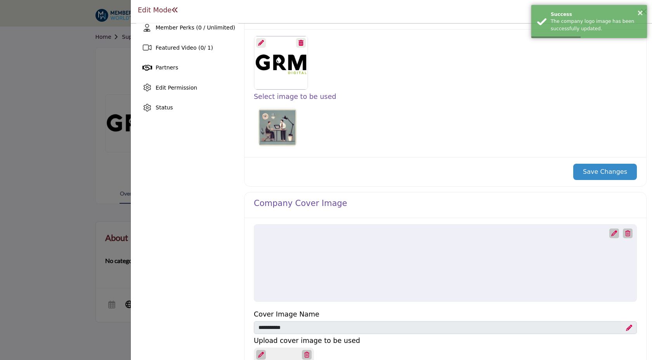
click at [609, 235] on div at bounding box center [614, 234] width 10 height 10
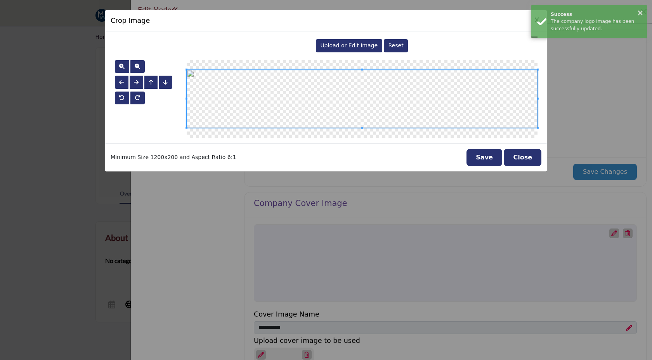
click at [340, 45] on span "Upload or Edit Image" at bounding box center [348, 45] width 57 height 6
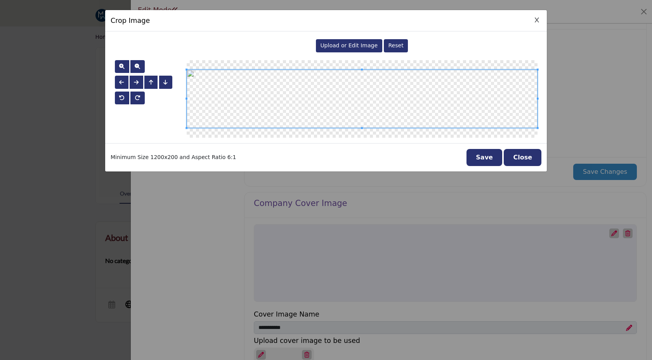
click at [497, 153] on button "Save" at bounding box center [484, 157] width 36 height 17
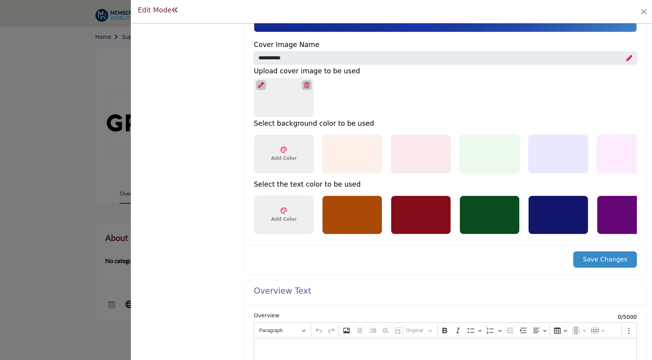
scroll to position [495, 0]
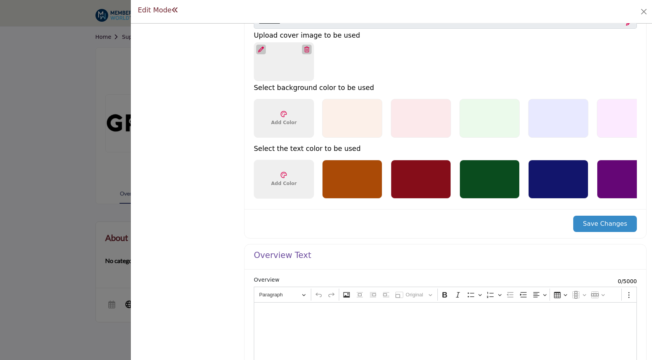
click at [607, 225] on button "Save Changes" at bounding box center [605, 224] width 64 height 16
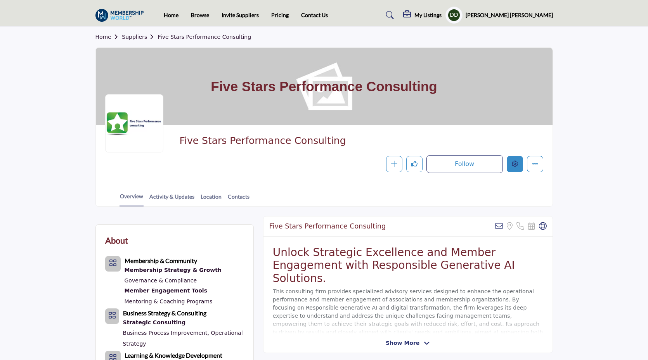
click at [516, 165] on icon "Edit company" at bounding box center [515, 164] width 6 height 6
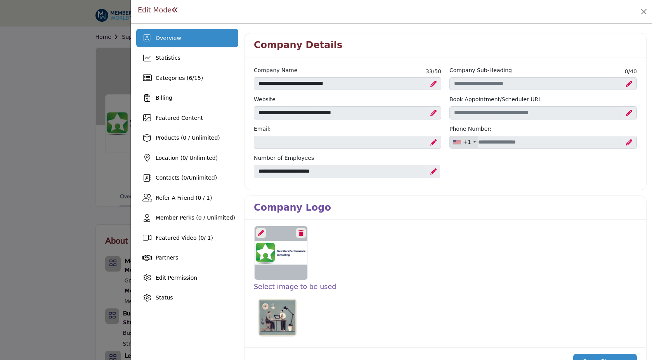
click at [261, 227] on div at bounding box center [281, 253] width 54 height 54
click at [260, 232] on icon at bounding box center [261, 233] width 6 height 6
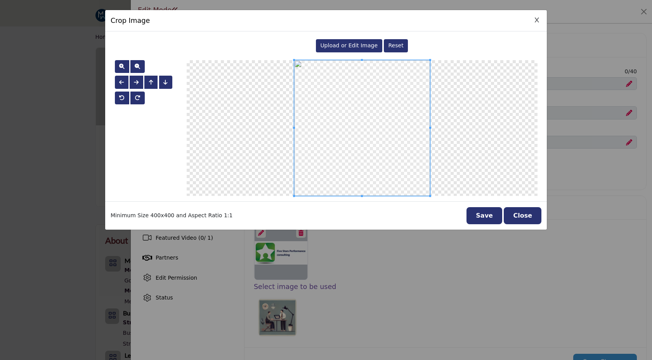
click at [346, 43] on span "Upload or Edit Image" at bounding box center [348, 45] width 57 height 6
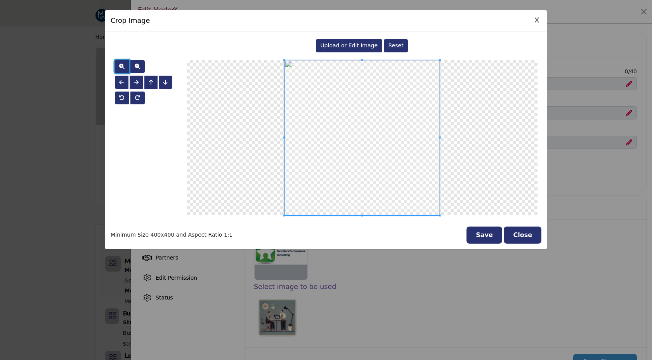
click at [117, 62] on button "button" at bounding box center [122, 66] width 14 height 13
click at [483, 237] on button "Save" at bounding box center [484, 235] width 36 height 17
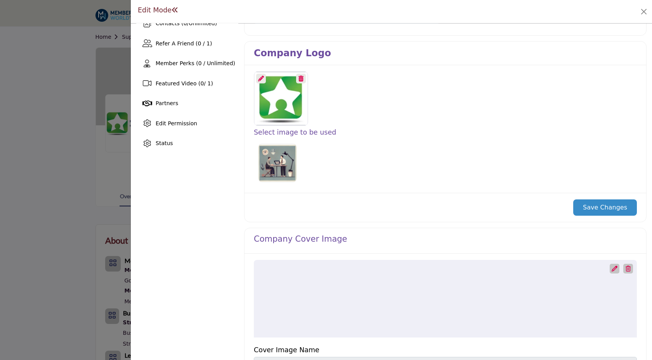
scroll to position [156, 0]
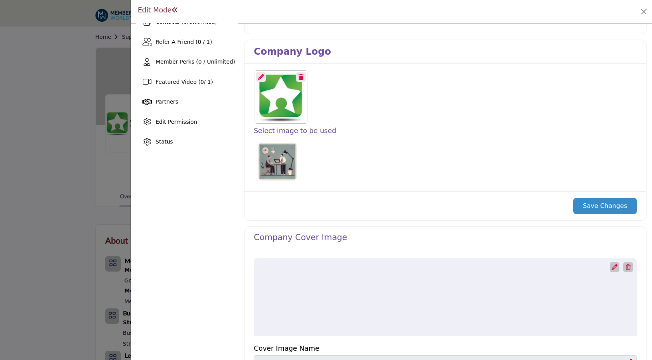
click at [597, 217] on div "Save Changes" at bounding box center [445, 205] width 402 height 29
click at [597, 207] on button "Save Changes" at bounding box center [605, 206] width 64 height 16
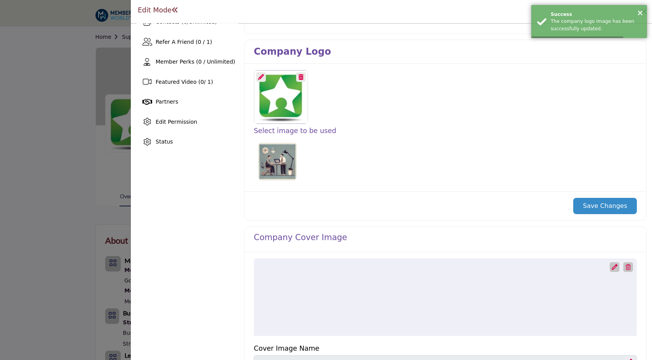
click at [611, 266] on icon at bounding box center [614, 267] width 6 height 6
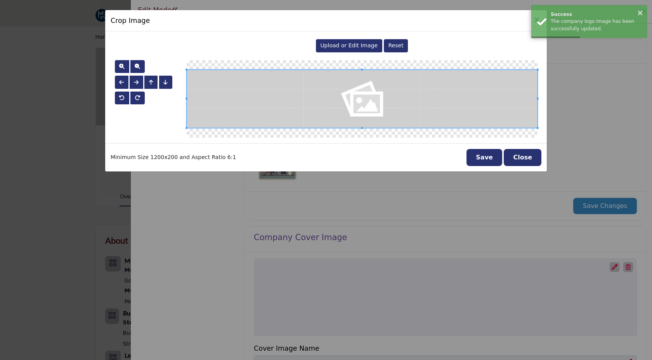
click at [359, 44] on span "Upload or Edit Image" at bounding box center [348, 45] width 57 height 6
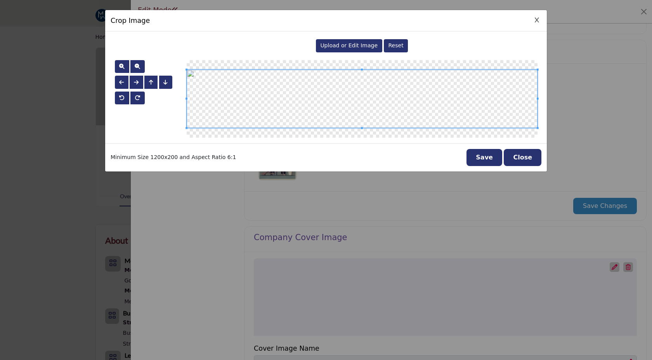
click at [487, 156] on button "Save" at bounding box center [484, 157] width 36 height 17
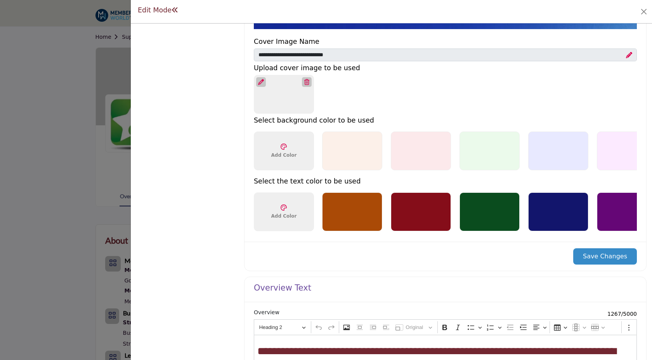
scroll to position [487, 0]
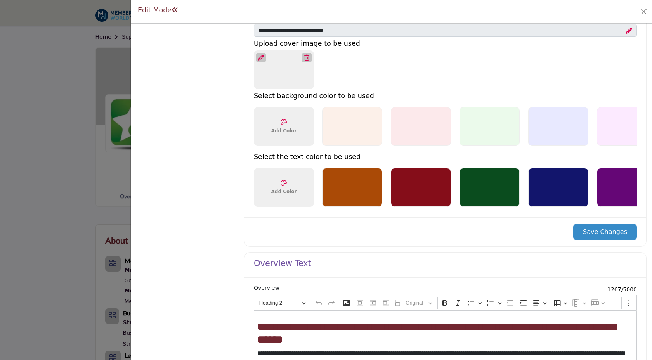
click at [597, 229] on button "Save Changes" at bounding box center [605, 232] width 64 height 16
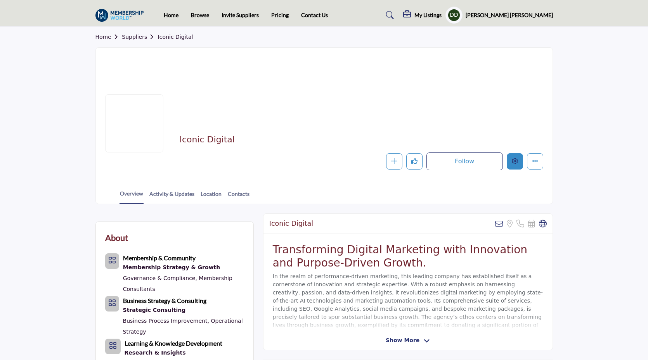
click at [512, 161] on icon "Edit company" at bounding box center [515, 161] width 6 height 6
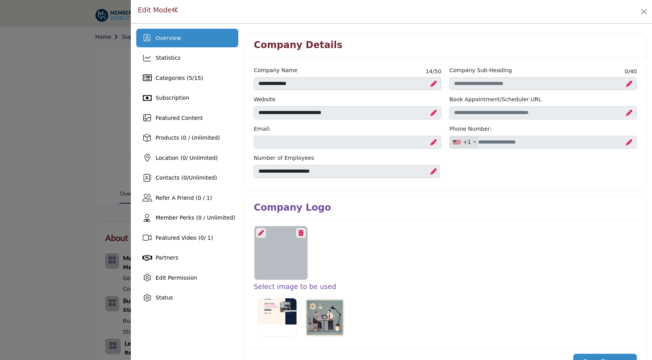
click at [262, 230] on icon at bounding box center [261, 233] width 6 height 6
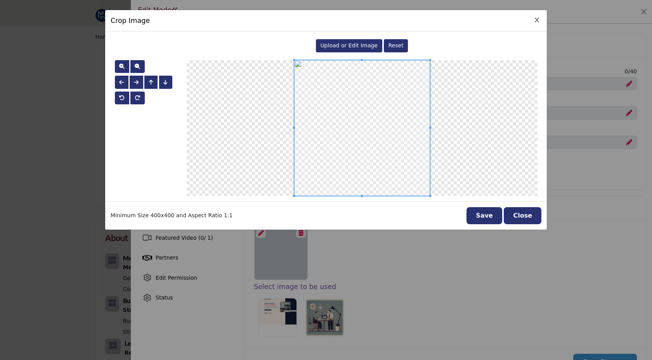
click at [350, 46] on span "Upload or Edit Image" at bounding box center [348, 45] width 57 height 6
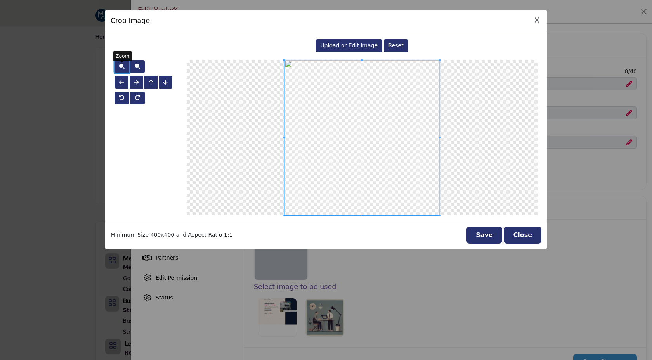
click at [123, 65] on span "button" at bounding box center [121, 66] width 5 height 5
click at [124, 65] on span "button" at bounding box center [121, 66] width 5 height 5
click at [326, 180] on span at bounding box center [361, 137] width 155 height 155
click at [487, 239] on button "Save" at bounding box center [484, 235] width 36 height 17
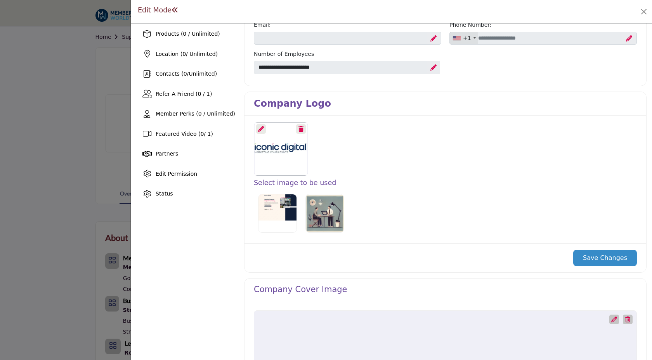
scroll to position [104, 0]
click at [583, 258] on button "Save Changes" at bounding box center [605, 257] width 64 height 16
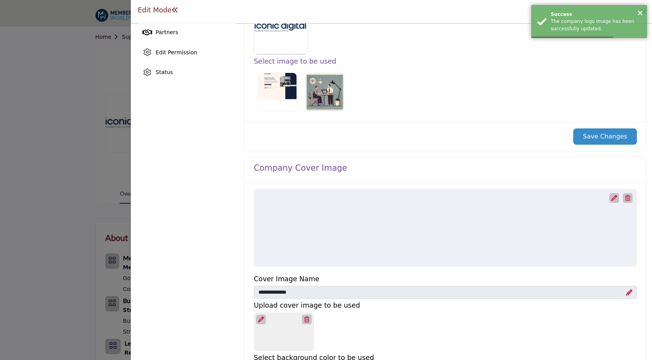
scroll to position [226, 0]
click at [611, 198] on icon at bounding box center [614, 198] width 6 height 6
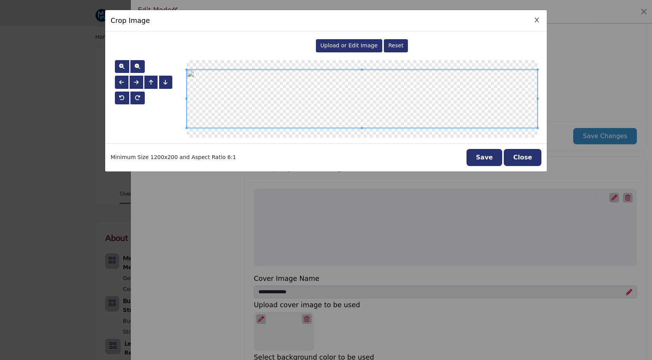
click at [334, 43] on span "Upload or Edit Image" at bounding box center [348, 45] width 57 height 6
click at [483, 160] on button "Save" at bounding box center [484, 157] width 36 height 17
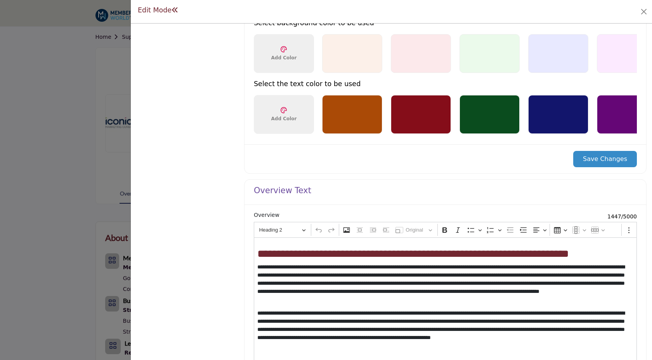
scroll to position [564, 0]
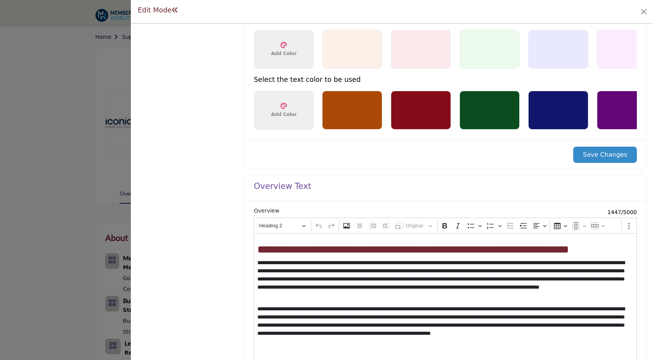
click at [603, 154] on button "Save Changes" at bounding box center [605, 155] width 64 height 16
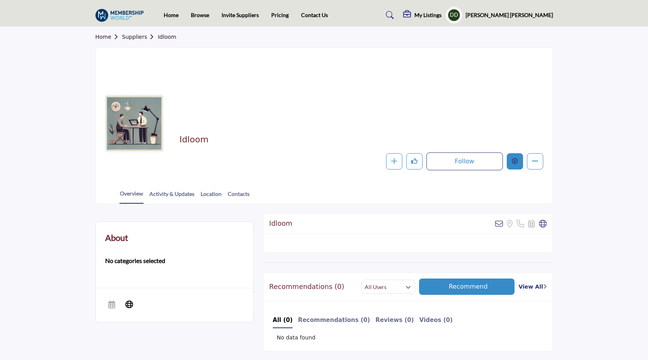
click at [515, 163] on icon "Edit company" at bounding box center [515, 161] width 6 height 6
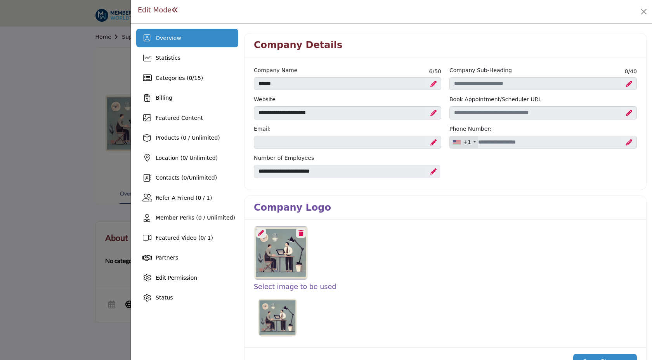
click at [260, 232] on icon at bounding box center [261, 233] width 6 height 6
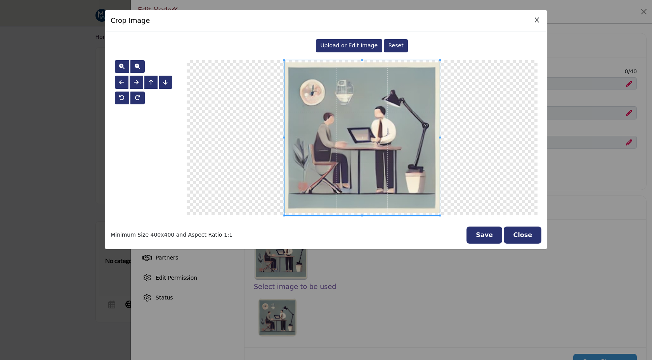
click at [342, 45] on span "Upload or Edit Image" at bounding box center [348, 45] width 57 height 6
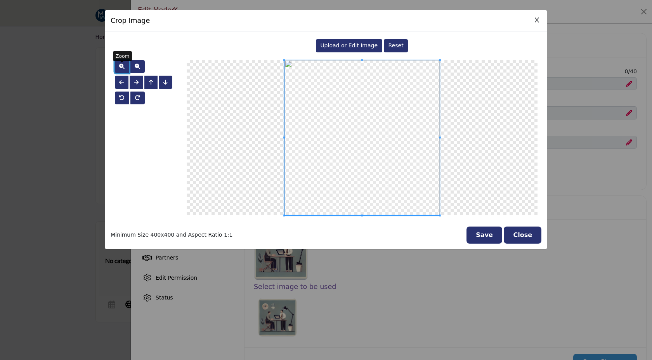
click at [122, 65] on span "button" at bounding box center [121, 66] width 5 height 5
click at [135, 68] on span "button" at bounding box center [137, 66] width 5 height 5
click at [498, 241] on button "Save" at bounding box center [484, 235] width 36 height 17
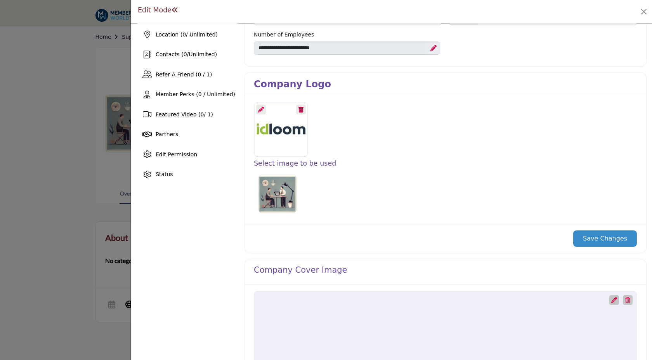
scroll to position [195, 0]
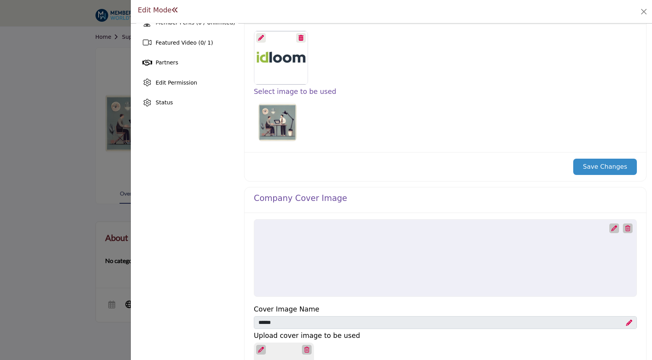
click at [598, 163] on button "Save Changes" at bounding box center [605, 167] width 64 height 16
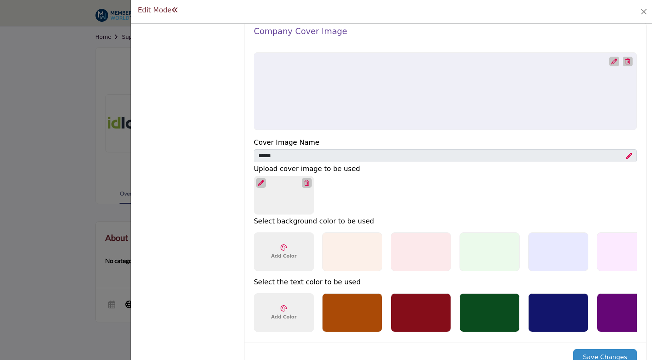
scroll to position [346, 0]
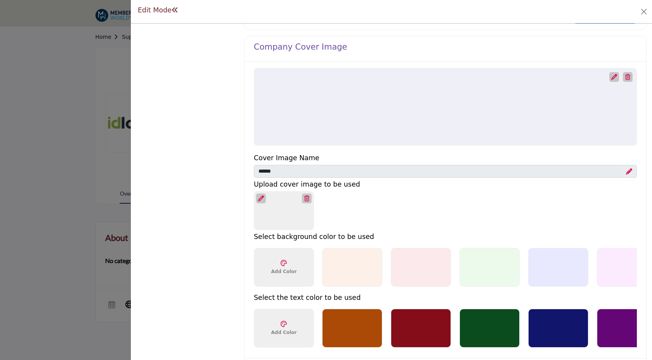
click at [612, 75] on icon at bounding box center [614, 77] width 6 height 6
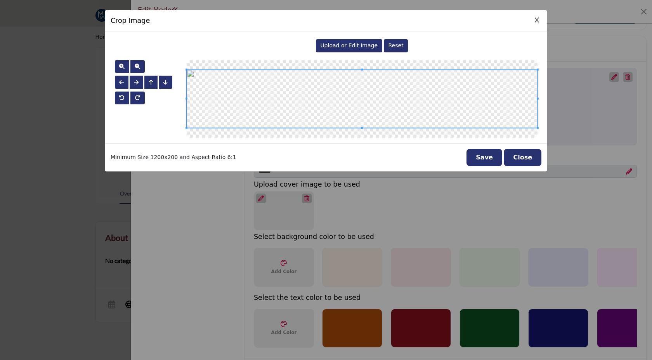
click at [332, 53] on div "Upload or Edit Image Reset" at bounding box center [362, 46] width 351 height 18
click at [330, 48] on span "Upload or Edit Image" at bounding box center [348, 45] width 57 height 6
click at [493, 153] on button "Save" at bounding box center [484, 157] width 36 height 17
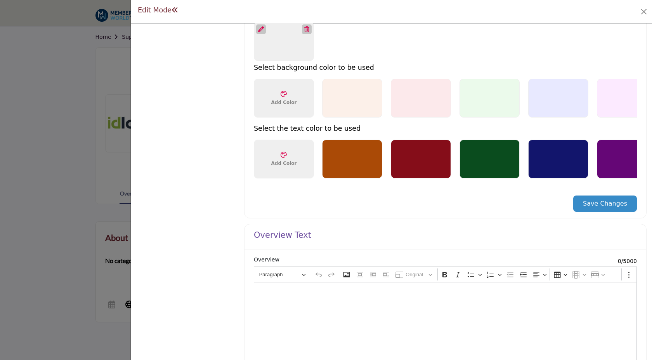
scroll to position [504, 0]
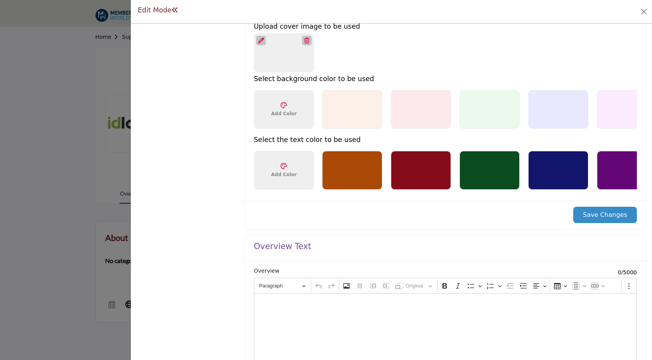
click at [597, 218] on button "Save Changes" at bounding box center [605, 215] width 64 height 16
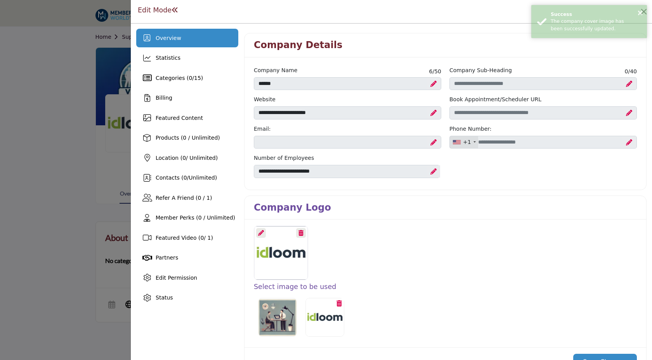
click at [48, 81] on div at bounding box center [326, 180] width 652 height 360
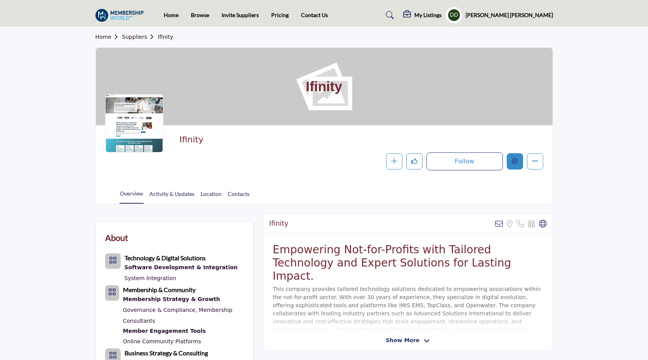
click at [514, 163] on icon "Edit company" at bounding box center [515, 161] width 6 height 6
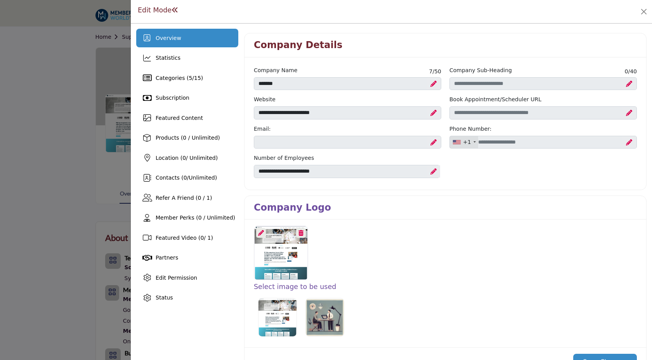
click at [258, 235] on icon at bounding box center [261, 233] width 6 height 6
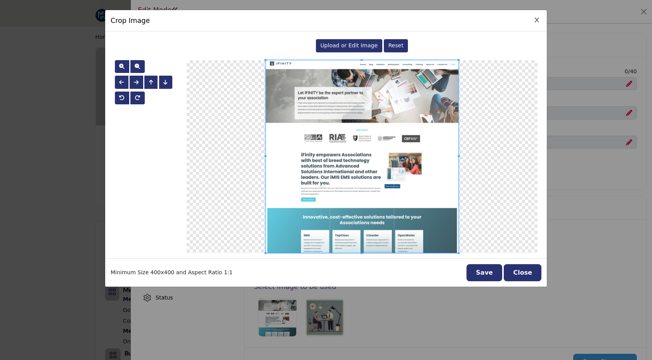
click at [336, 45] on span "Upload or Edit Image" at bounding box center [348, 45] width 57 height 6
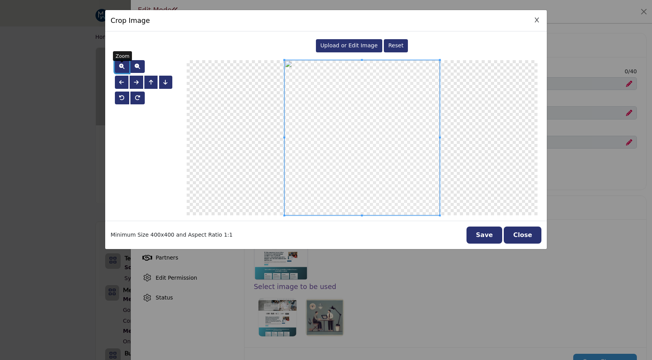
click at [119, 64] on span "button" at bounding box center [121, 66] width 5 height 5
click at [119, 63] on span "button" at bounding box center [121, 66] width 5 height 6
click at [485, 237] on button "Save" at bounding box center [484, 235] width 36 height 17
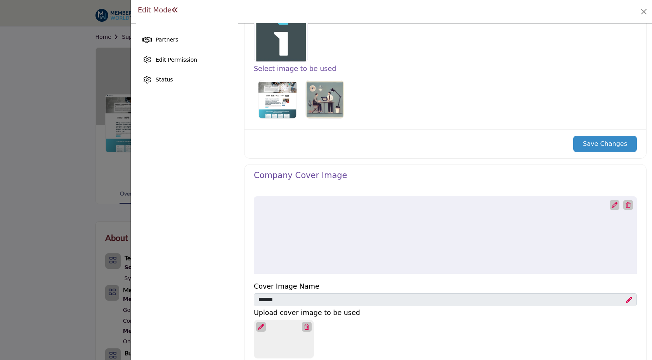
scroll to position [227, 0]
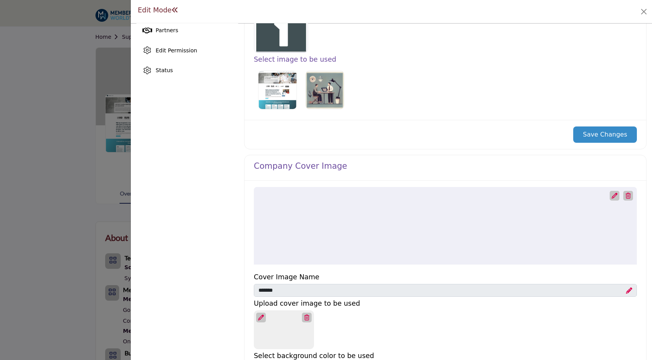
click at [603, 131] on button "Save Changes" at bounding box center [605, 134] width 64 height 16
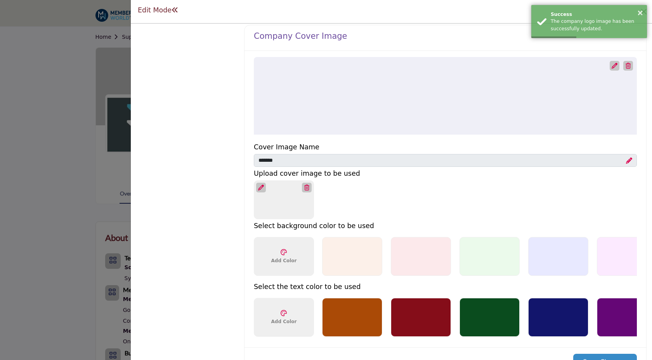
scroll to position [334, 0]
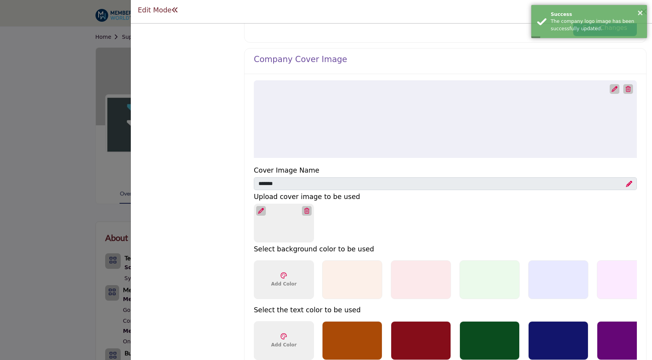
click at [611, 90] on icon at bounding box center [614, 89] width 6 height 6
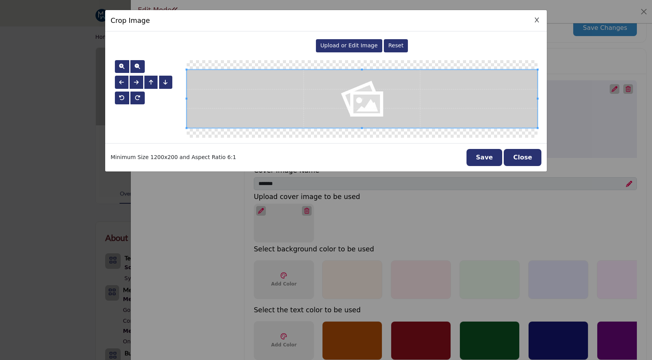
click at [349, 41] on div "Upload or Edit Image" at bounding box center [349, 45] width 66 height 13
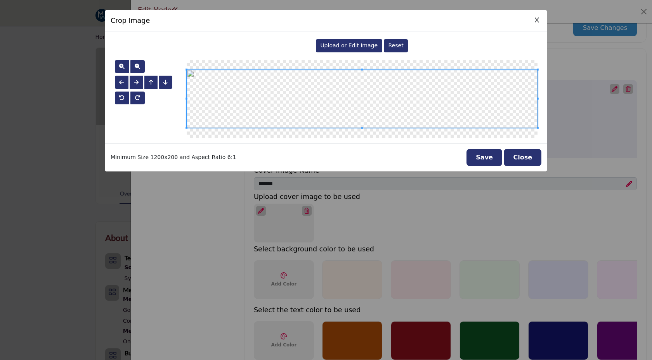
click at [482, 156] on button "Save" at bounding box center [484, 157] width 36 height 17
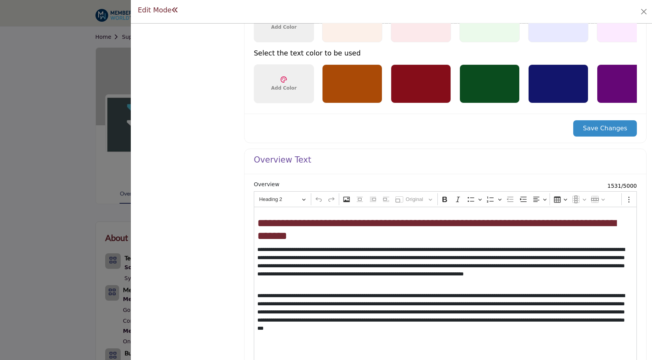
scroll to position [593, 0]
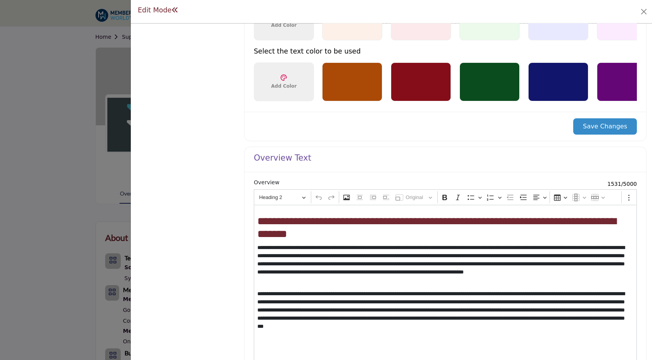
click at [615, 124] on button "Save Changes" at bounding box center [605, 126] width 64 height 16
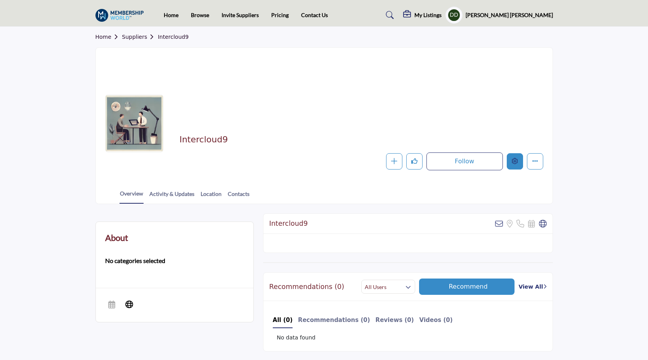
click at [514, 163] on icon "Edit company" at bounding box center [515, 161] width 6 height 6
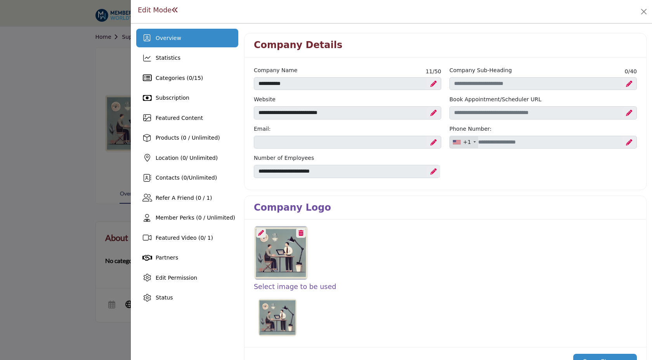
click at [260, 232] on icon at bounding box center [261, 233] width 6 height 6
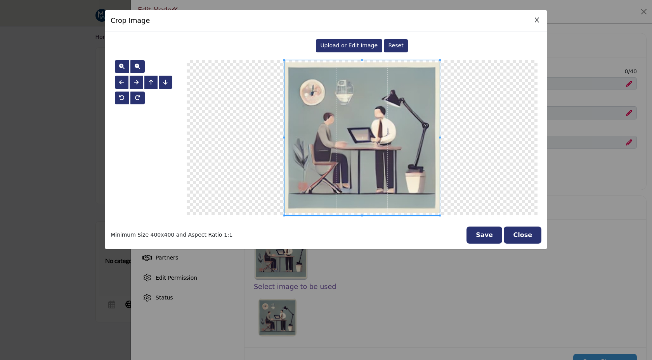
click at [367, 48] on span "Upload or Edit Image" at bounding box center [348, 45] width 57 height 6
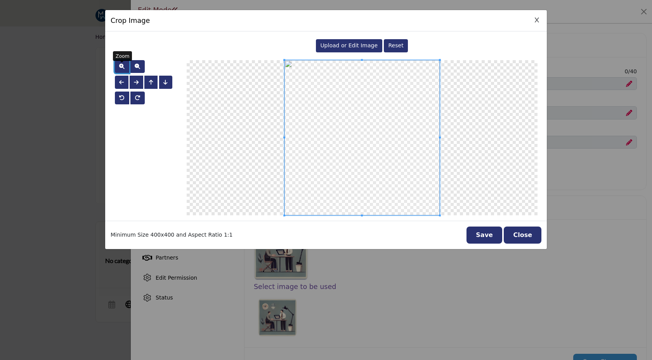
click at [123, 69] on span "button" at bounding box center [121, 66] width 5 height 5
click at [124, 69] on span "button" at bounding box center [121, 66] width 5 height 5
click at [138, 67] on span "button" at bounding box center [137, 66] width 5 height 5
click at [486, 239] on button "Save" at bounding box center [484, 235] width 36 height 17
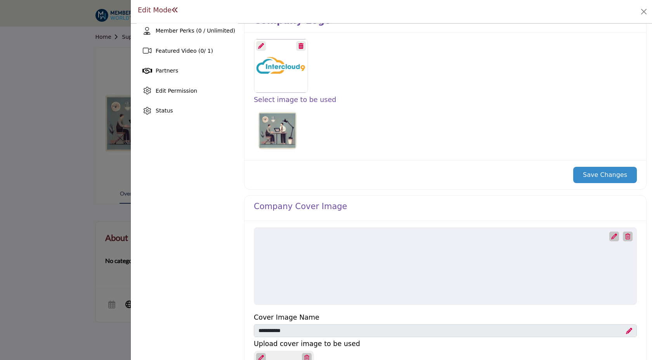
scroll to position [242, 0]
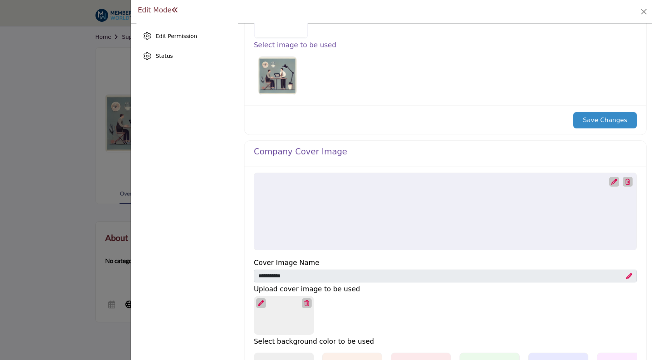
click at [608, 127] on button "Save Changes" at bounding box center [605, 120] width 64 height 16
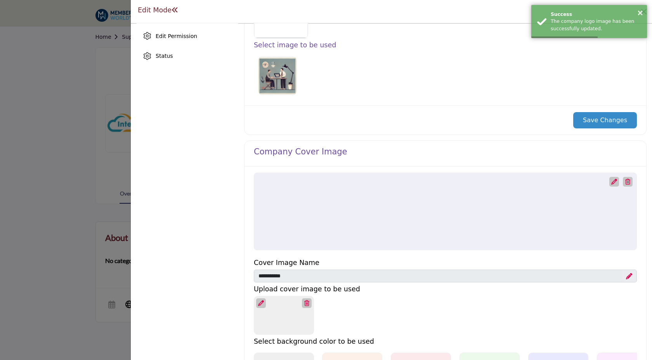
click at [610, 185] on div at bounding box center [614, 182] width 10 height 10
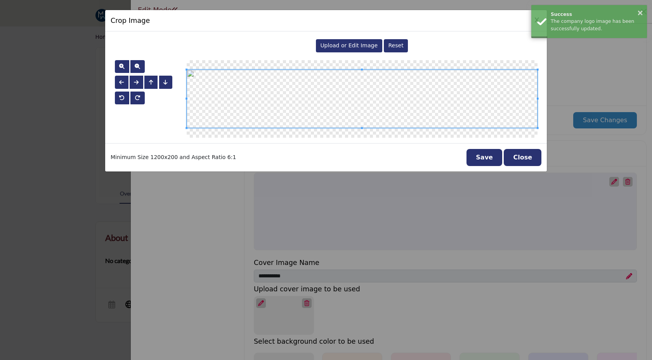
click at [328, 48] on span "Upload or Edit Image" at bounding box center [348, 45] width 57 height 6
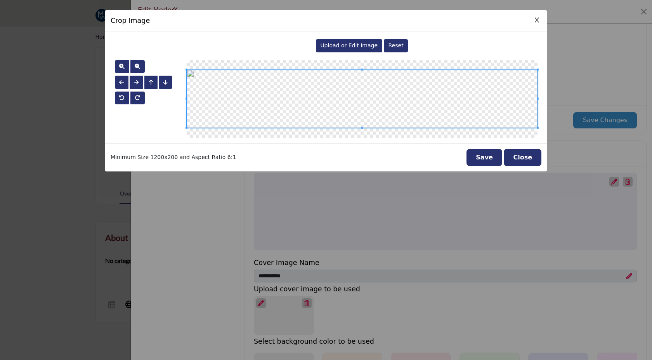
click at [483, 158] on button "Save" at bounding box center [484, 157] width 36 height 17
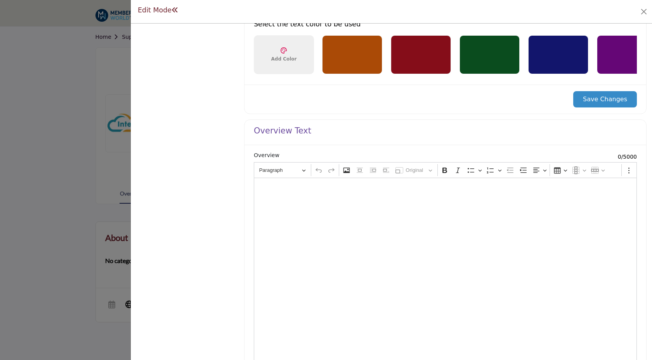
scroll to position [622, 0]
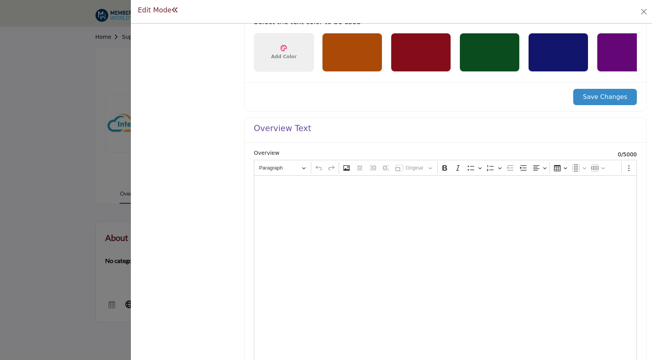
click at [598, 94] on button "Save Changes" at bounding box center [605, 97] width 64 height 16
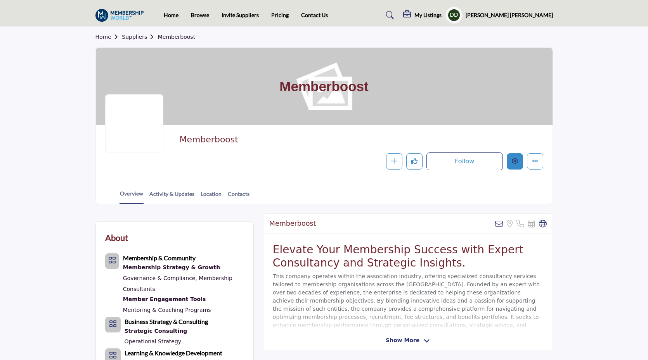
click at [512, 162] on icon "Edit company" at bounding box center [515, 161] width 6 height 6
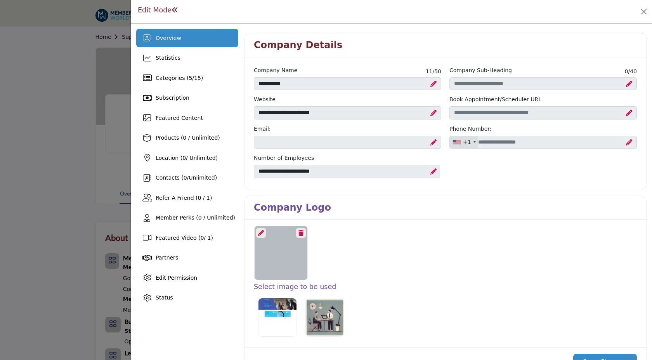
click at [259, 231] on icon at bounding box center [261, 233] width 6 height 6
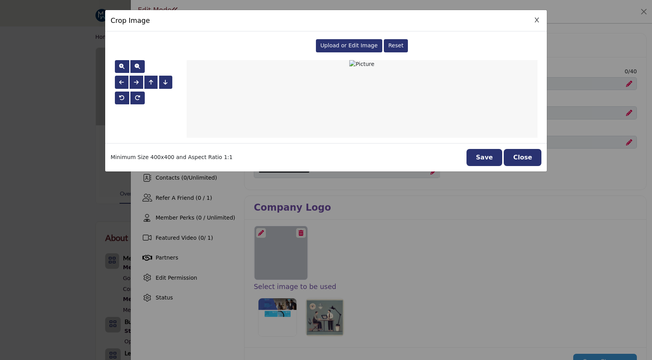
click at [346, 43] on span "Upload or Edit Image" at bounding box center [348, 45] width 57 height 6
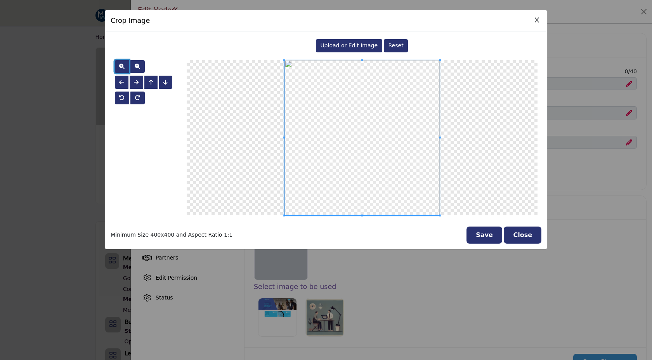
click at [118, 67] on button "button" at bounding box center [122, 66] width 14 height 13
click at [137, 67] on span "button" at bounding box center [137, 66] width 5 height 5
click at [490, 239] on button "Save" at bounding box center [484, 235] width 36 height 17
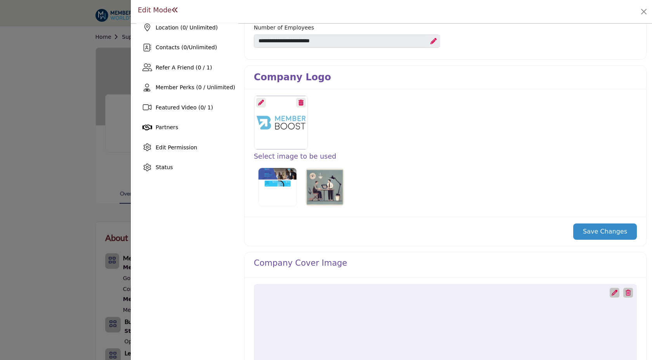
scroll to position [134, 0]
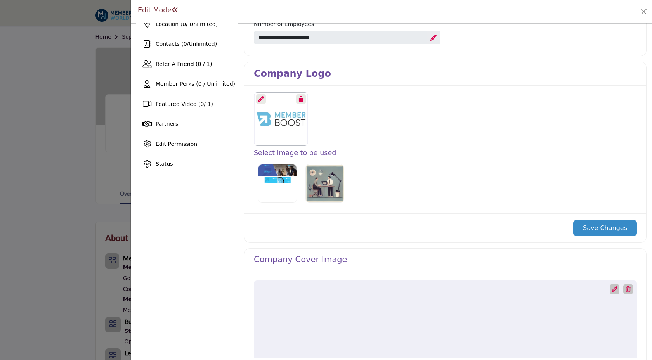
click at [610, 224] on button "Save Changes" at bounding box center [605, 228] width 64 height 16
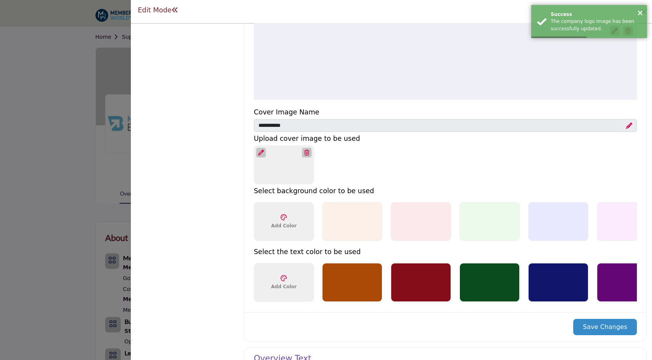
scroll to position [376, 0]
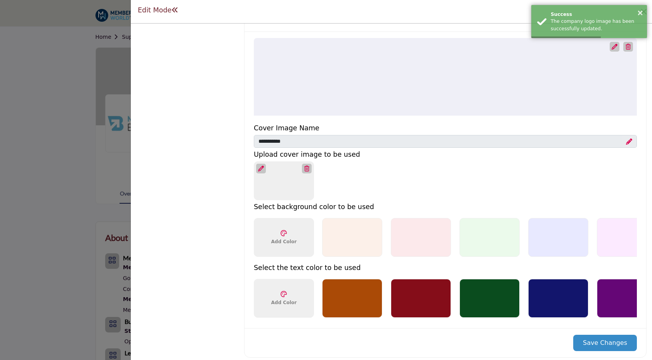
click at [611, 47] on icon at bounding box center [614, 47] width 6 height 6
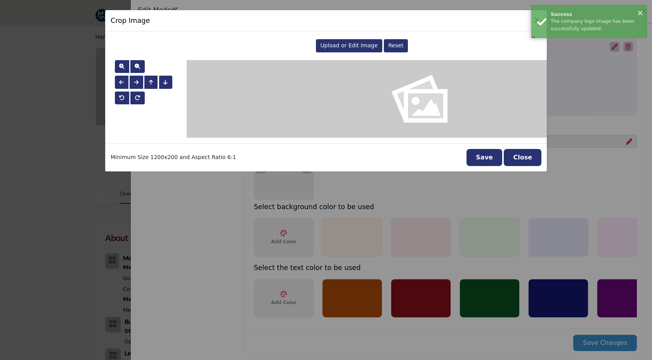
click at [350, 43] on span "Upload or Edit Image" at bounding box center [348, 45] width 57 height 6
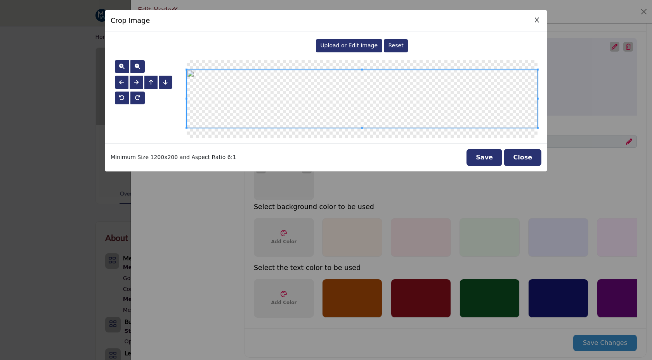
click at [495, 155] on button "Save" at bounding box center [484, 157] width 36 height 17
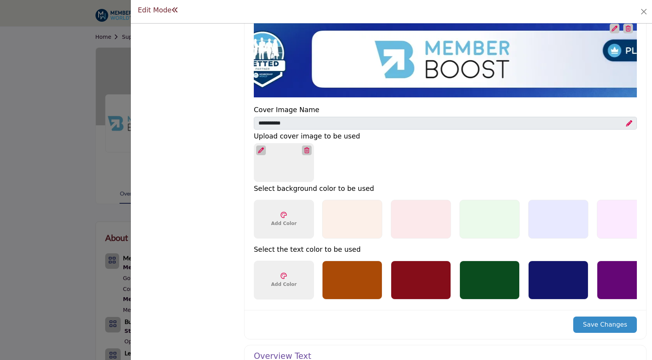
scroll to position [499, 0]
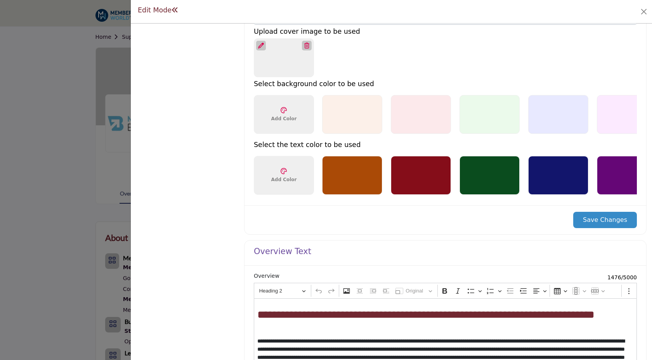
click at [599, 224] on button "Save Changes" at bounding box center [605, 220] width 64 height 16
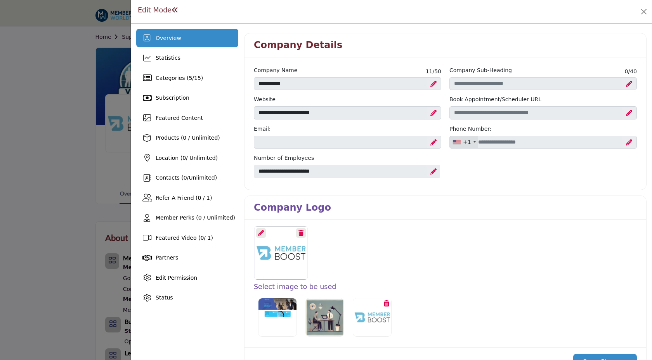
click at [71, 87] on div at bounding box center [326, 180] width 652 height 360
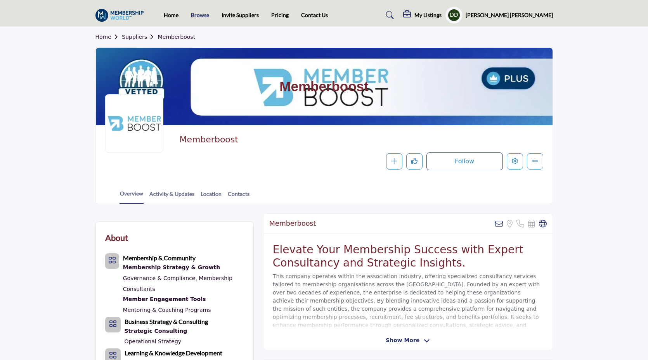
click at [203, 16] on link "Browse" at bounding box center [200, 15] width 18 height 7
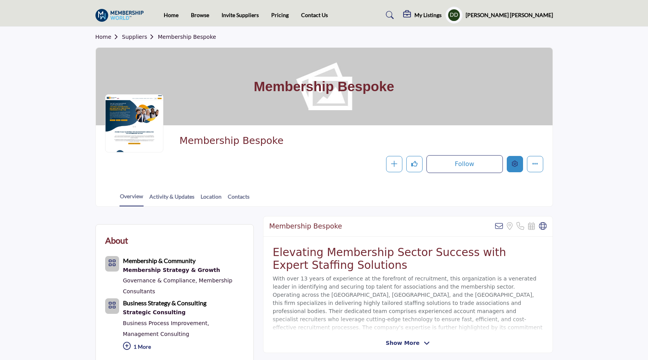
click at [515, 168] on button "Edit company" at bounding box center [515, 164] width 16 height 16
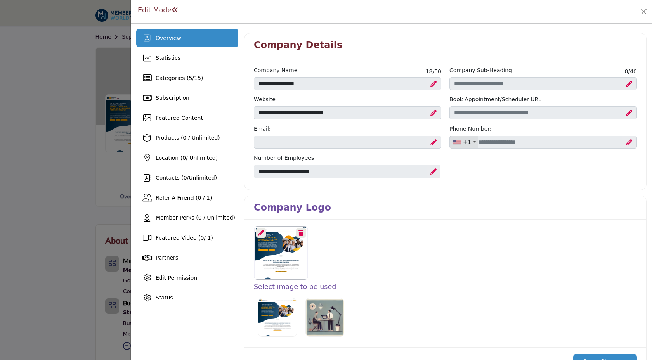
click at [261, 231] on icon at bounding box center [261, 233] width 6 height 6
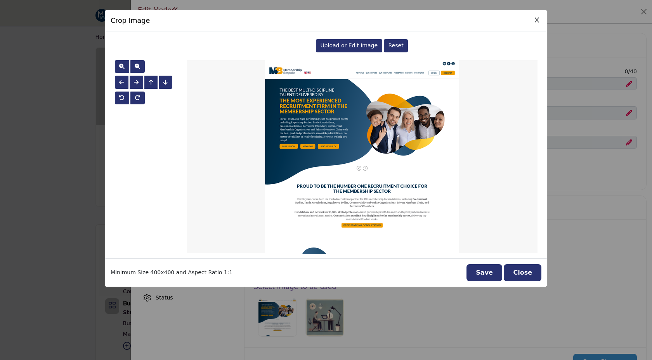
click at [342, 44] on span "Upload or Edit Image" at bounding box center [348, 45] width 57 height 6
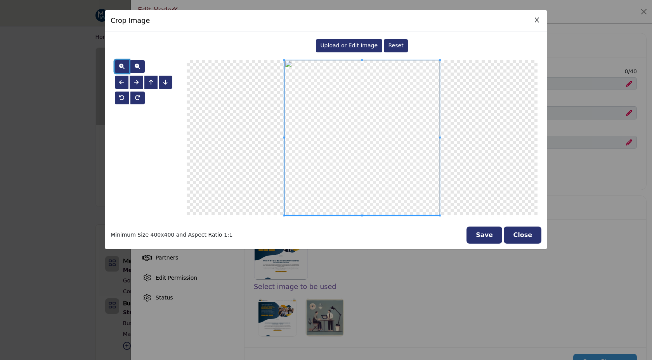
click at [117, 68] on button "button" at bounding box center [122, 66] width 14 height 13
click at [118, 68] on button "button" at bounding box center [122, 66] width 14 height 13
click at [494, 239] on button "Save" at bounding box center [484, 235] width 36 height 17
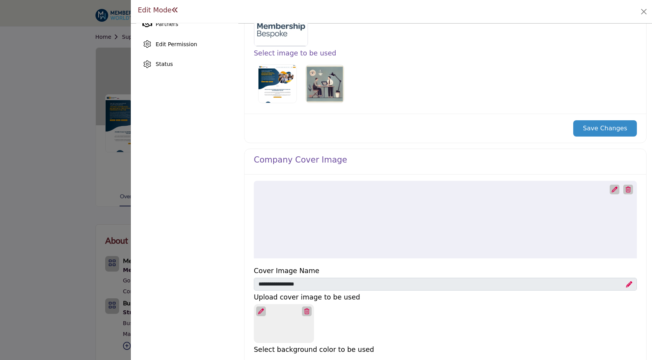
scroll to position [235, 0]
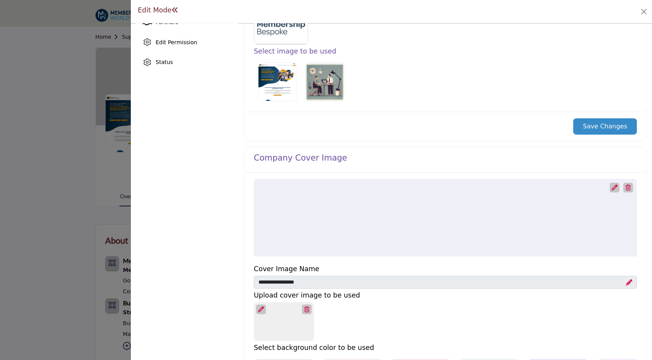
click at [585, 125] on button "Save Changes" at bounding box center [605, 126] width 64 height 16
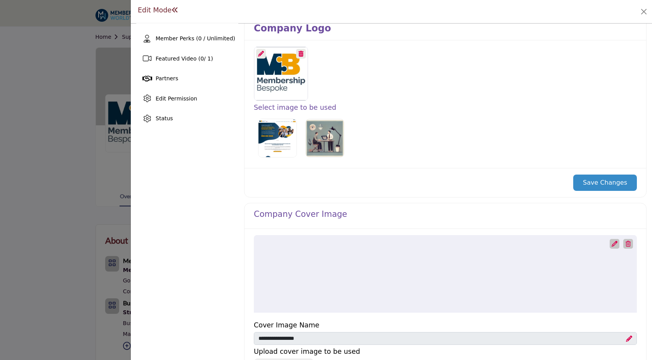
scroll to position [199, 0]
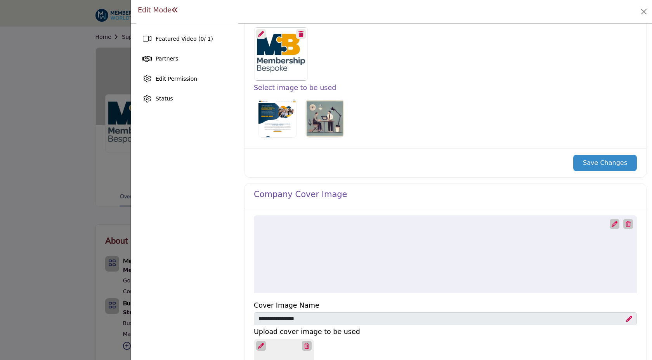
click at [612, 223] on icon at bounding box center [614, 224] width 6 height 6
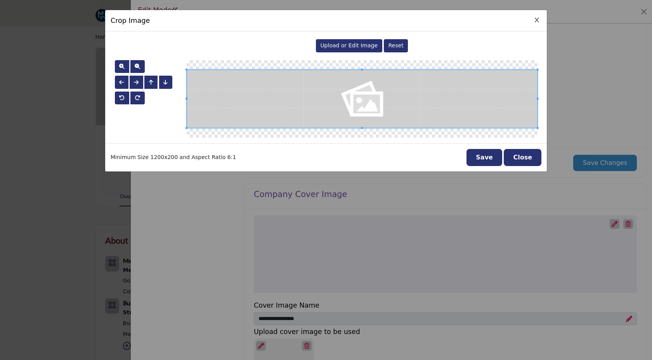
click at [330, 48] on span "Upload or Edit Image" at bounding box center [348, 45] width 57 height 6
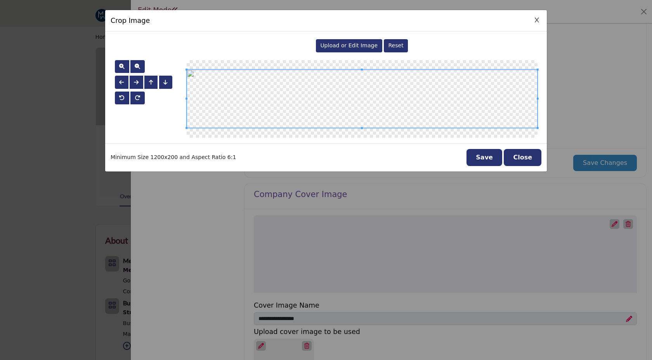
click at [480, 159] on button "Save" at bounding box center [484, 157] width 36 height 17
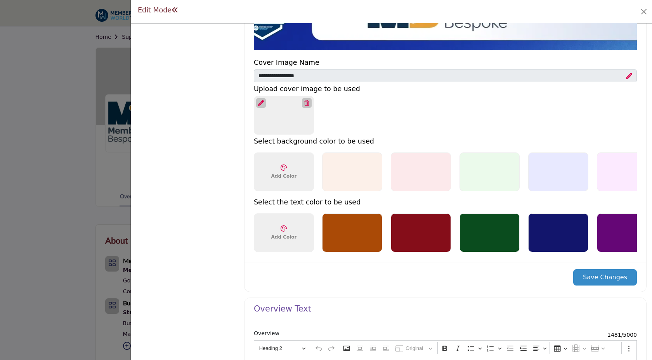
scroll to position [499, 0]
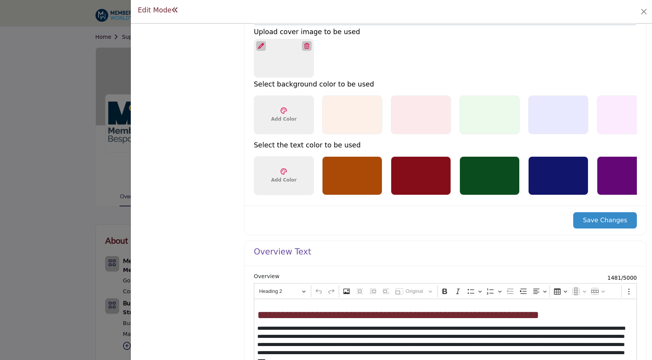
click at [612, 225] on button "Save Changes" at bounding box center [605, 220] width 64 height 16
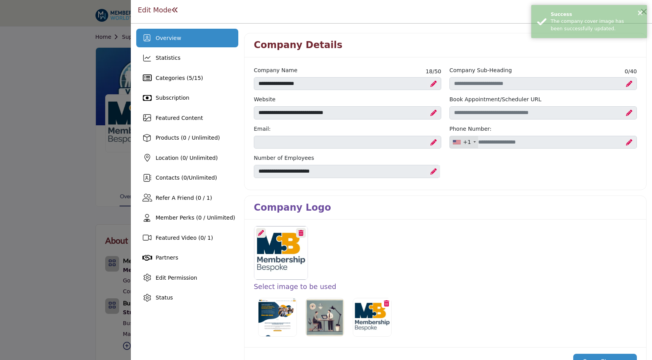
click at [81, 112] on div at bounding box center [326, 180] width 652 height 360
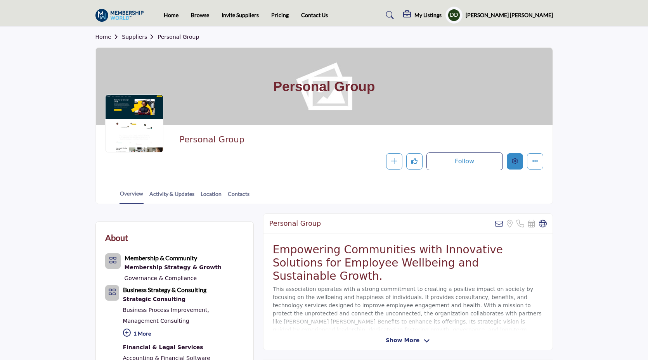
click at [516, 163] on icon "Edit company" at bounding box center [515, 161] width 6 height 6
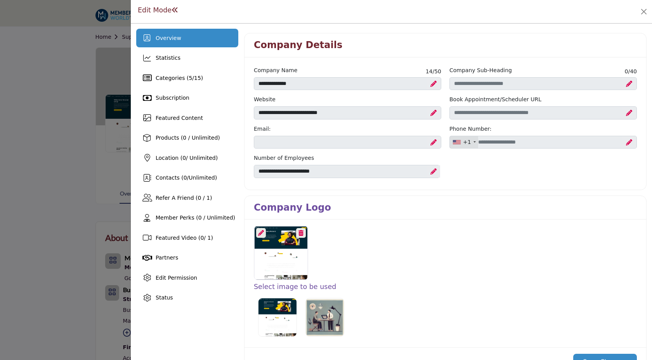
click at [260, 230] on icon at bounding box center [261, 233] width 6 height 6
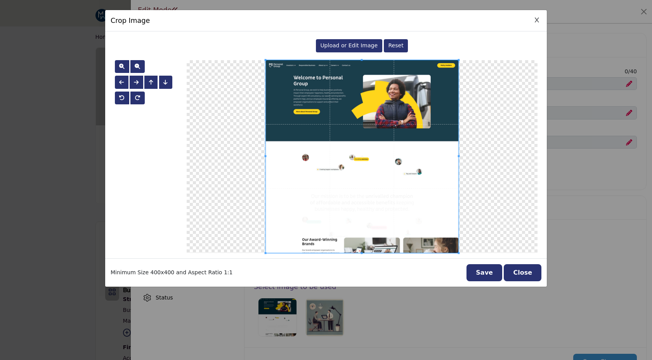
click at [348, 41] on div "Upload or Edit Image" at bounding box center [349, 45] width 66 height 13
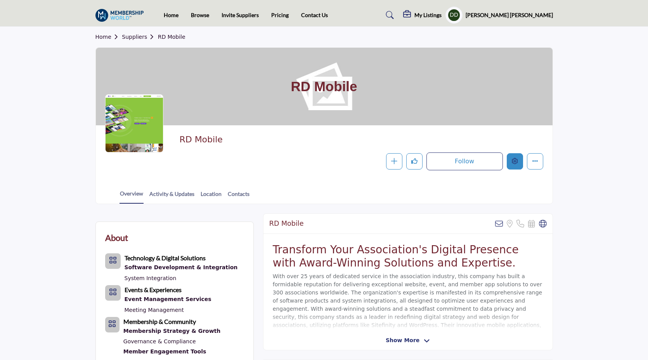
click at [513, 161] on icon "Edit company" at bounding box center [515, 161] width 6 height 6
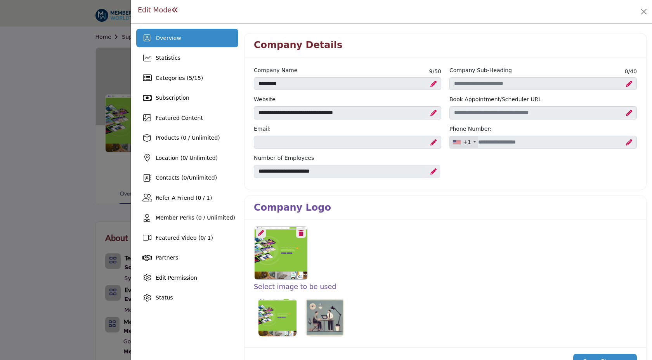
scroll to position [139, 0]
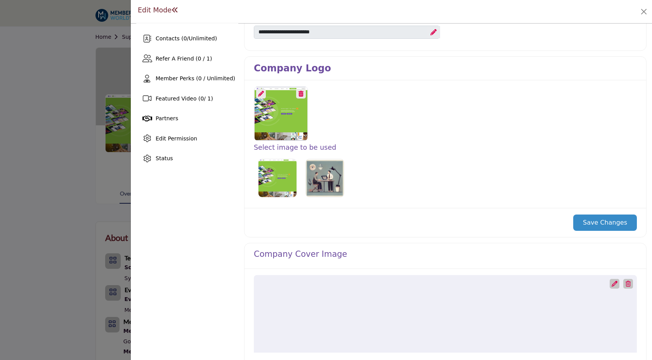
click at [260, 94] on icon at bounding box center [261, 94] width 6 height 6
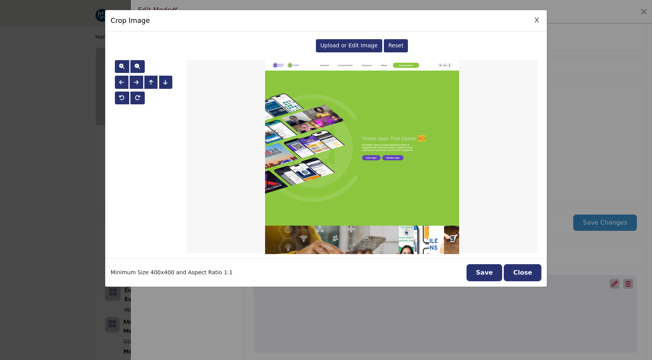
click at [334, 45] on span "Upload or Edit Image" at bounding box center [348, 45] width 57 height 6
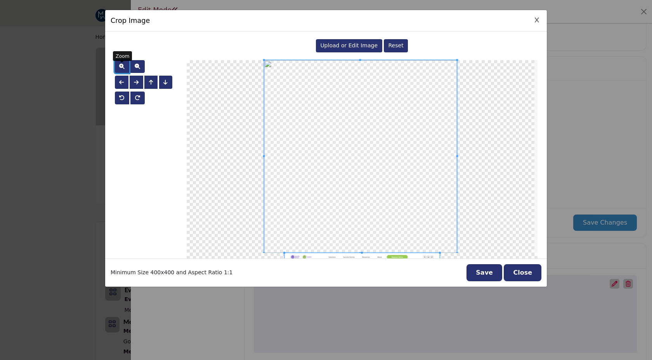
click at [119, 64] on span "button" at bounding box center [121, 66] width 5 height 5
click at [136, 67] on span "button" at bounding box center [137, 66] width 5 height 5
click at [479, 273] on button "Save" at bounding box center [484, 272] width 36 height 17
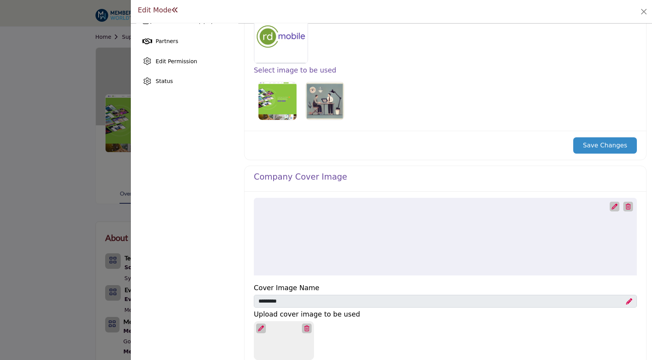
scroll to position [274, 0]
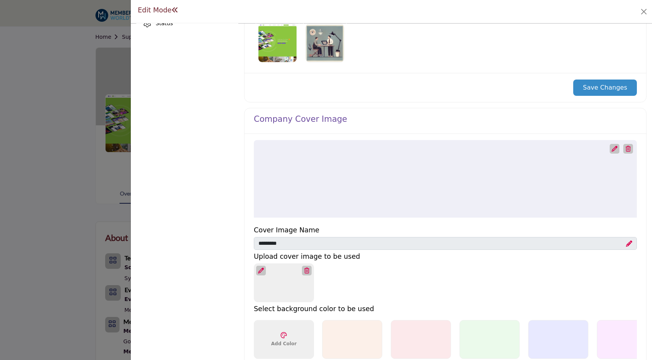
click at [611, 147] on icon at bounding box center [614, 149] width 6 height 6
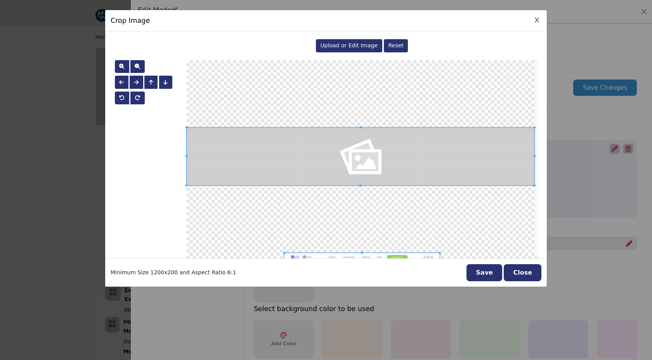
click at [334, 44] on span "Upload or Edit Image" at bounding box center [348, 45] width 57 height 6
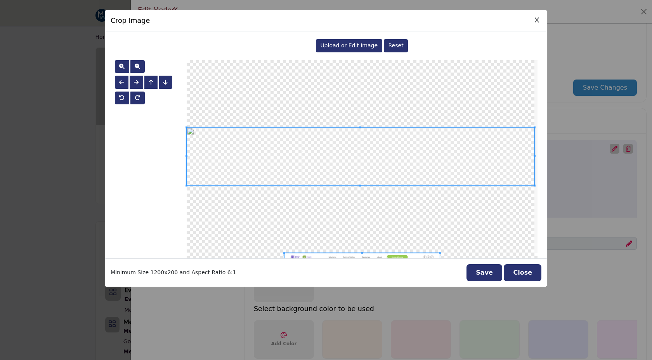
click at [485, 274] on button "Save" at bounding box center [484, 272] width 36 height 17
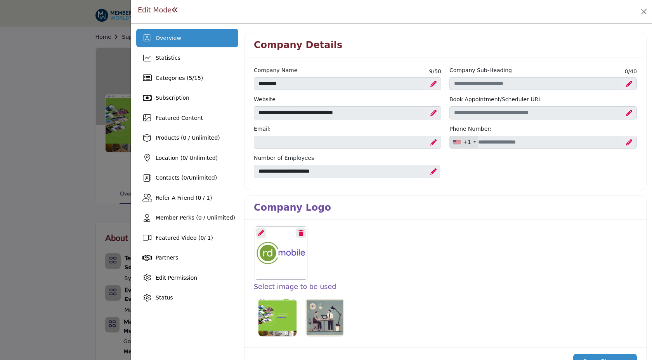
scroll to position [157, 0]
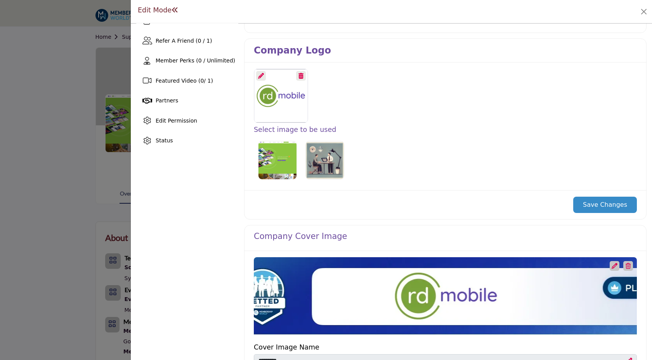
click at [587, 201] on button "Save Changes" at bounding box center [605, 205] width 64 height 16
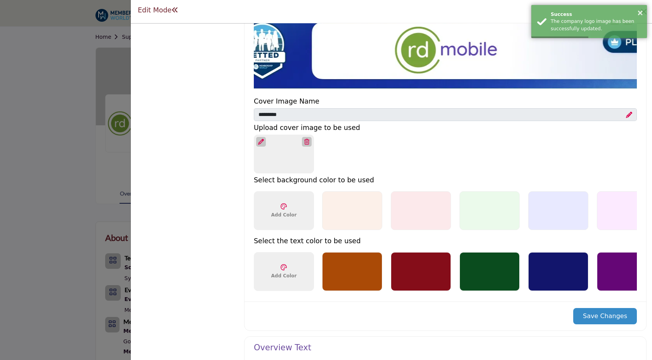
scroll to position [506, 0]
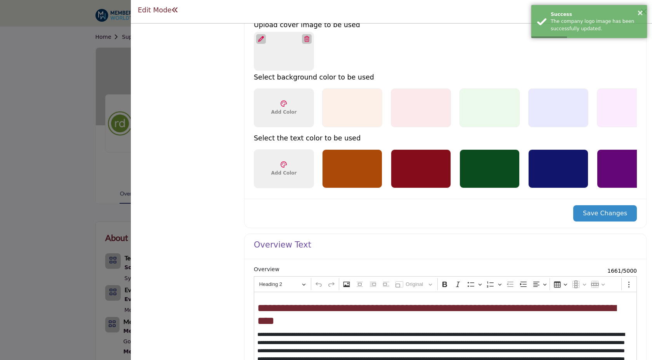
click at [603, 218] on button "Save Changes" at bounding box center [605, 213] width 64 height 16
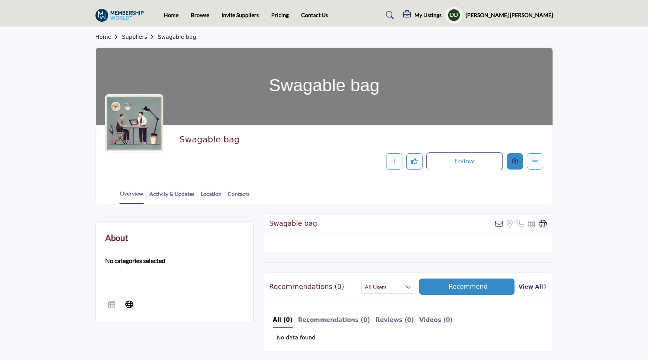
click at [517, 162] on icon "Edit company" at bounding box center [515, 161] width 6 height 6
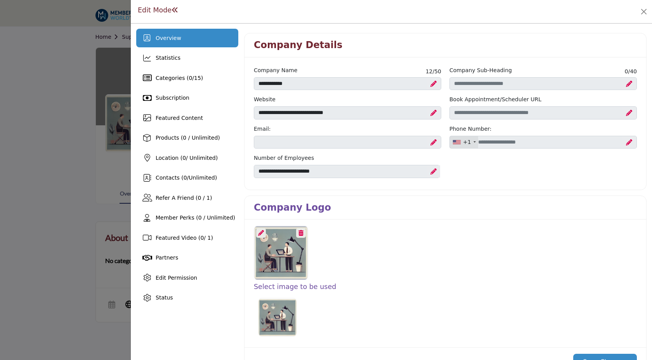
click at [262, 235] on icon at bounding box center [261, 233] width 6 height 6
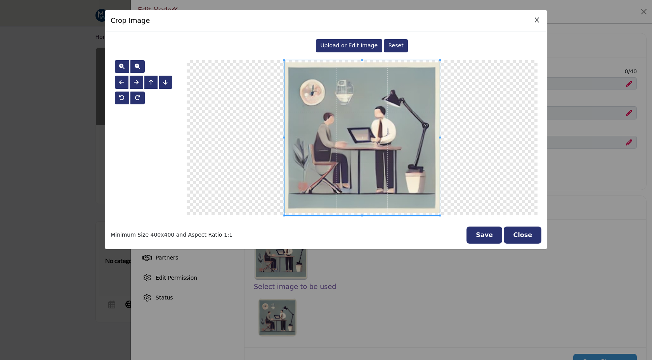
click at [334, 48] on span "Upload or Edit Image" at bounding box center [348, 45] width 57 height 6
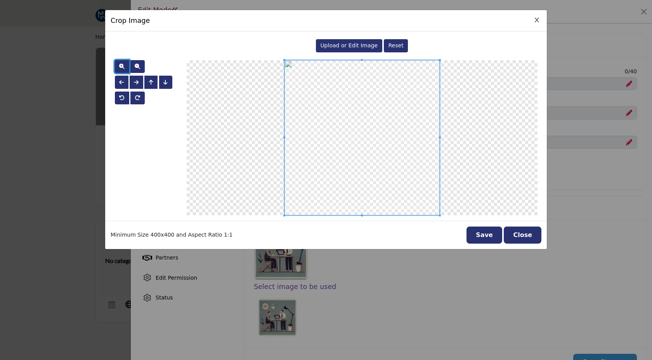
click at [119, 63] on button "button" at bounding box center [122, 66] width 14 height 13
click at [498, 239] on button "Save" at bounding box center [484, 235] width 36 height 17
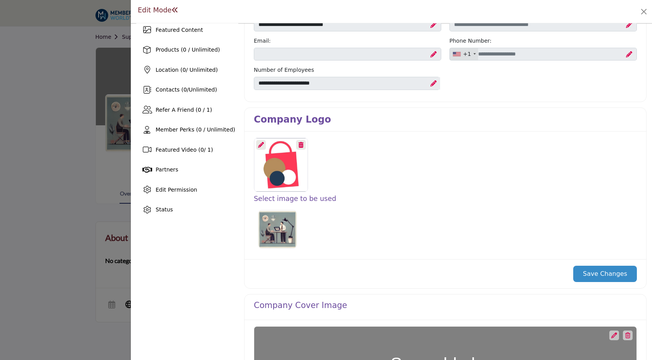
scroll to position [90, 0]
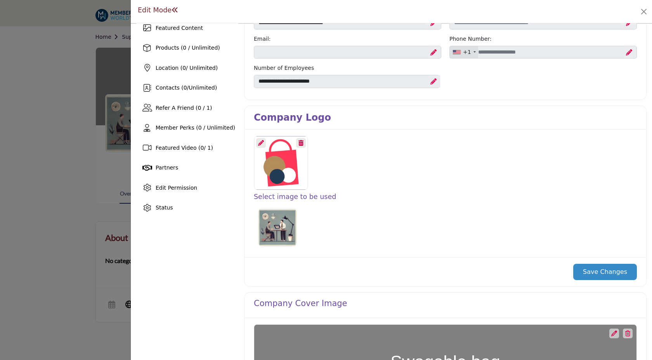
click at [580, 272] on button "Save Changes" at bounding box center [605, 272] width 64 height 16
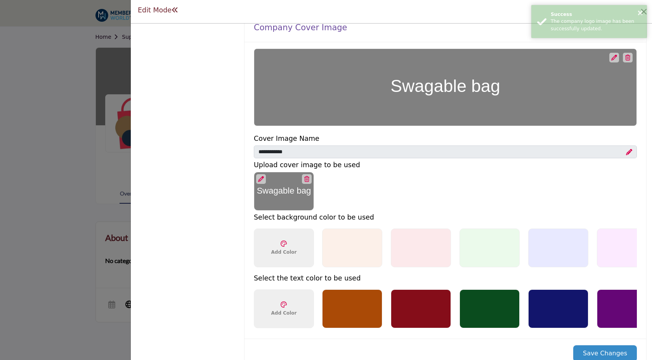
scroll to position [323, 0]
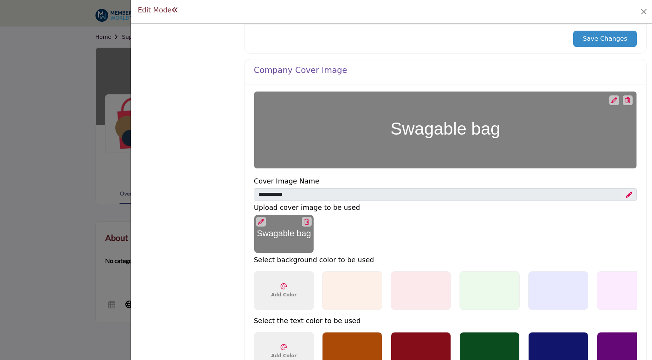
click at [609, 103] on div at bounding box center [614, 100] width 10 height 10
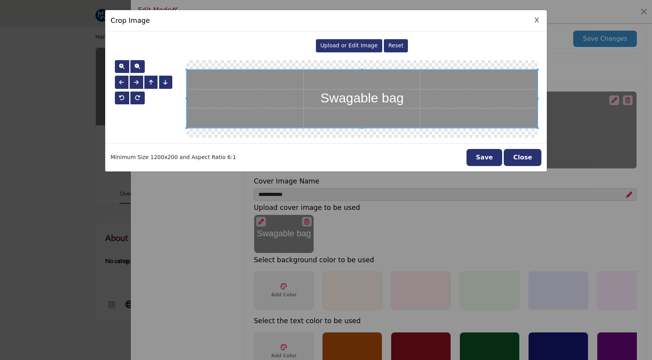
click at [353, 46] on span "Upload or Edit Image" at bounding box center [348, 45] width 57 height 6
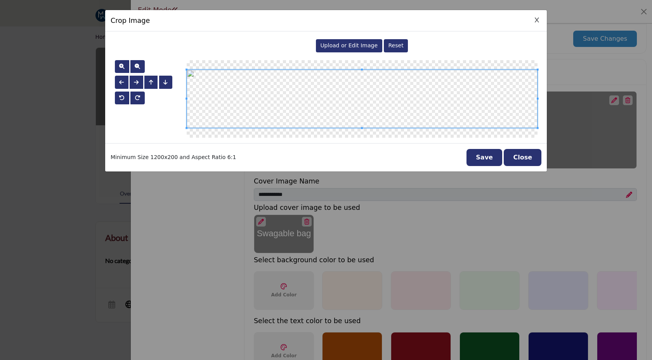
click at [480, 158] on button "Save" at bounding box center [484, 157] width 36 height 17
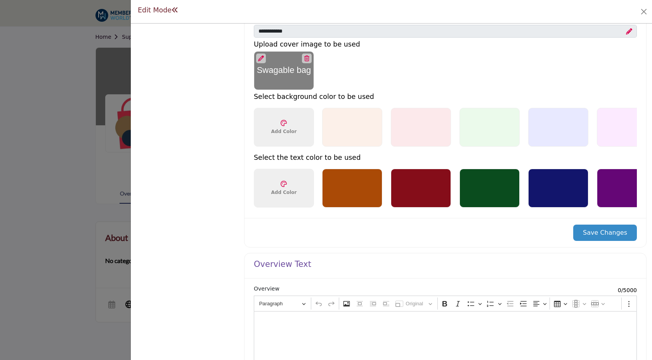
scroll to position [499, 0]
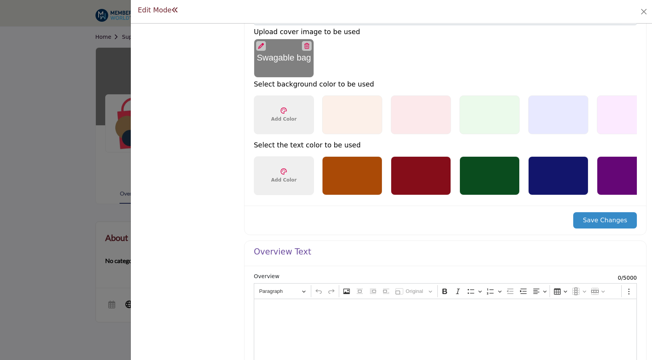
click at [574, 223] on button "Save Changes" at bounding box center [605, 220] width 64 height 16
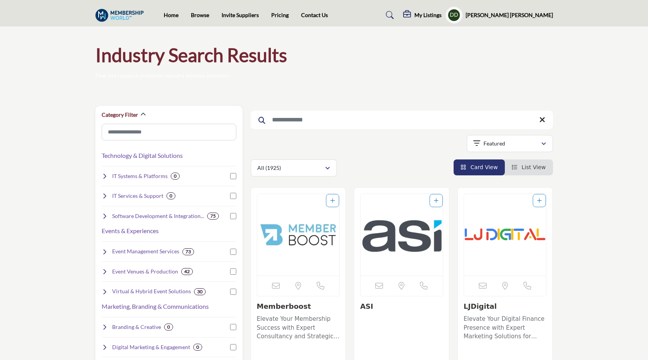
click at [305, 118] on input "Search Keyword" at bounding box center [402, 120] width 302 height 19
type input "*"
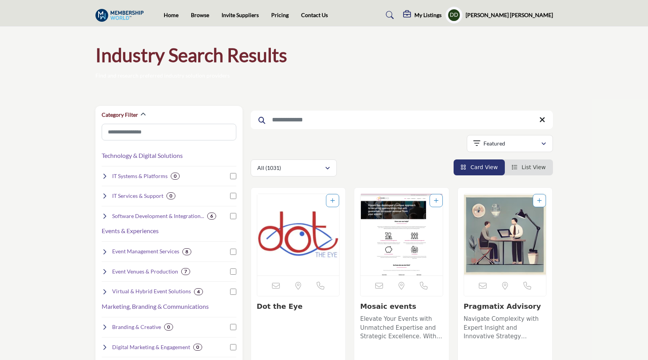
click at [343, 116] on input "Search Keyword" at bounding box center [402, 120] width 302 height 19
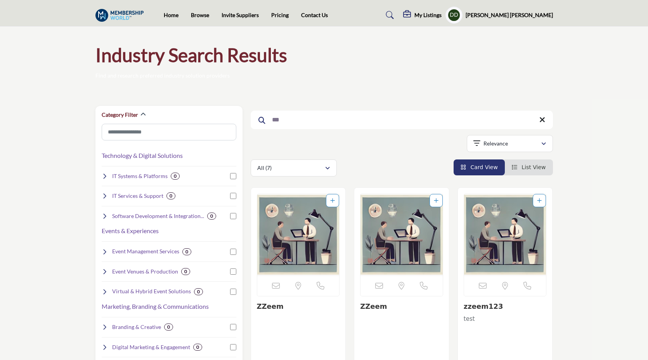
type input "***"
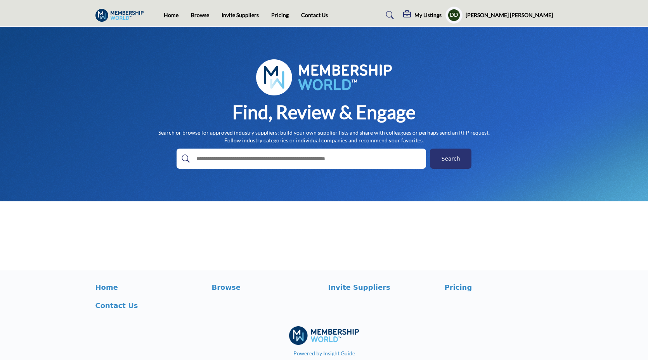
click at [255, 249] on main "Invite Supplier Invite Supplier Invite Supplier Invite Supplier" at bounding box center [324, 149] width 648 height 244
